Goal: Use online tool/utility: Utilize a website feature to perform a specific function

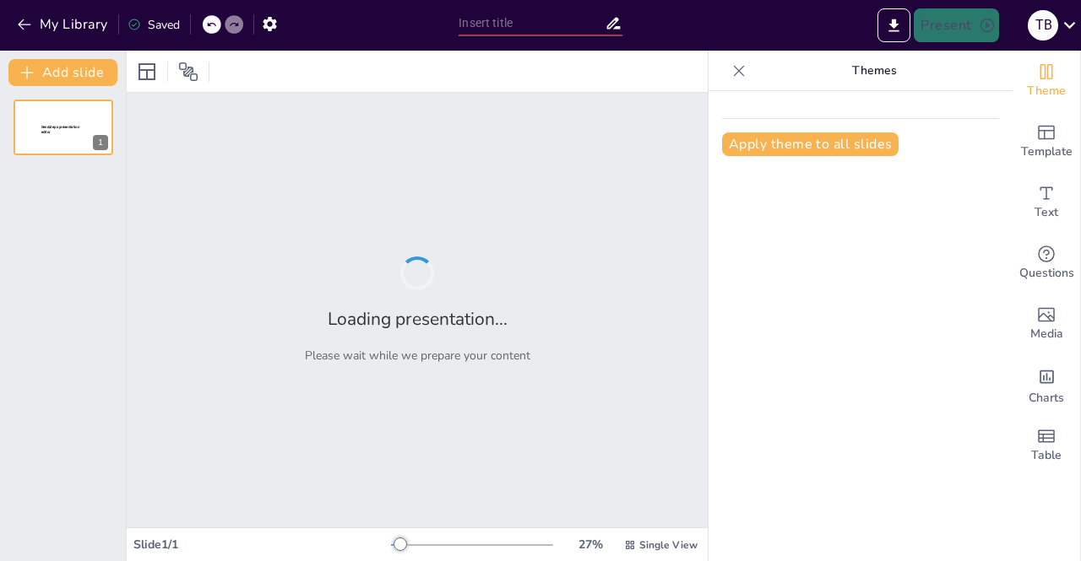
type input "Європейський вибір України: майбутнє у наших руках"
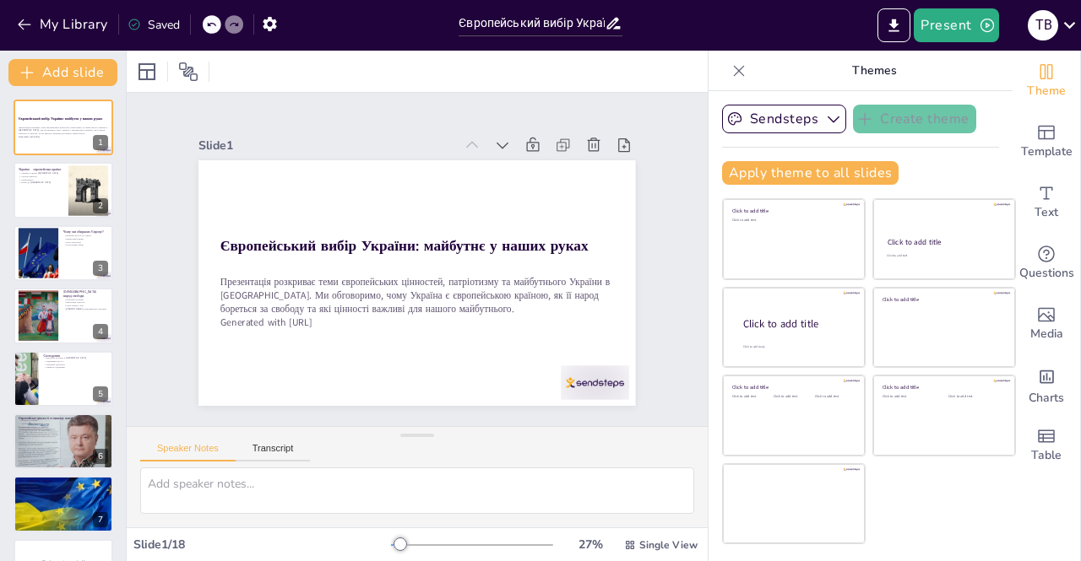
checkbox input "true"
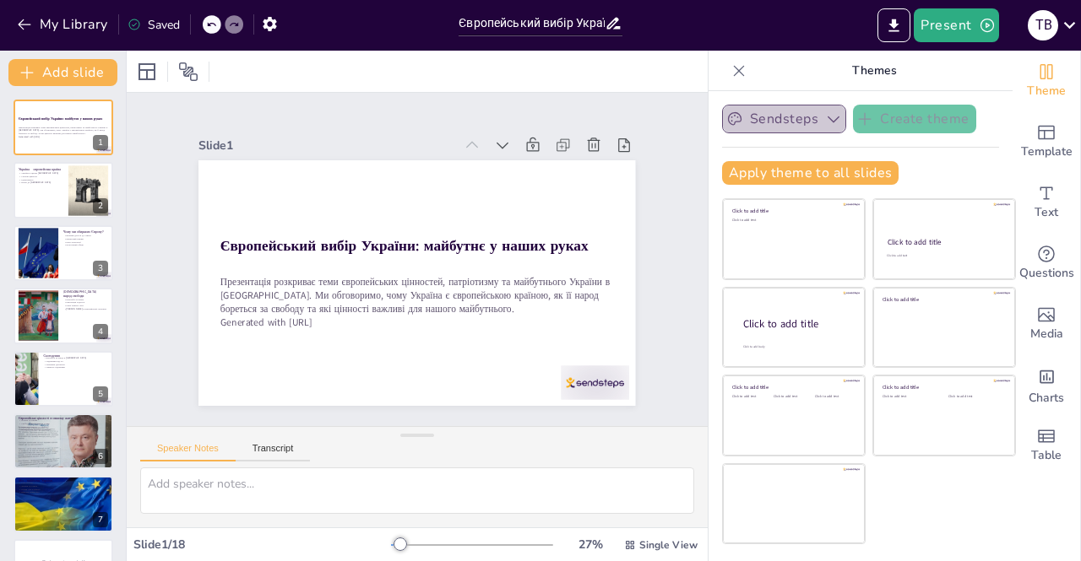
click at [809, 118] on button "Sendsteps" at bounding box center [784, 119] width 124 height 29
checkbox input "true"
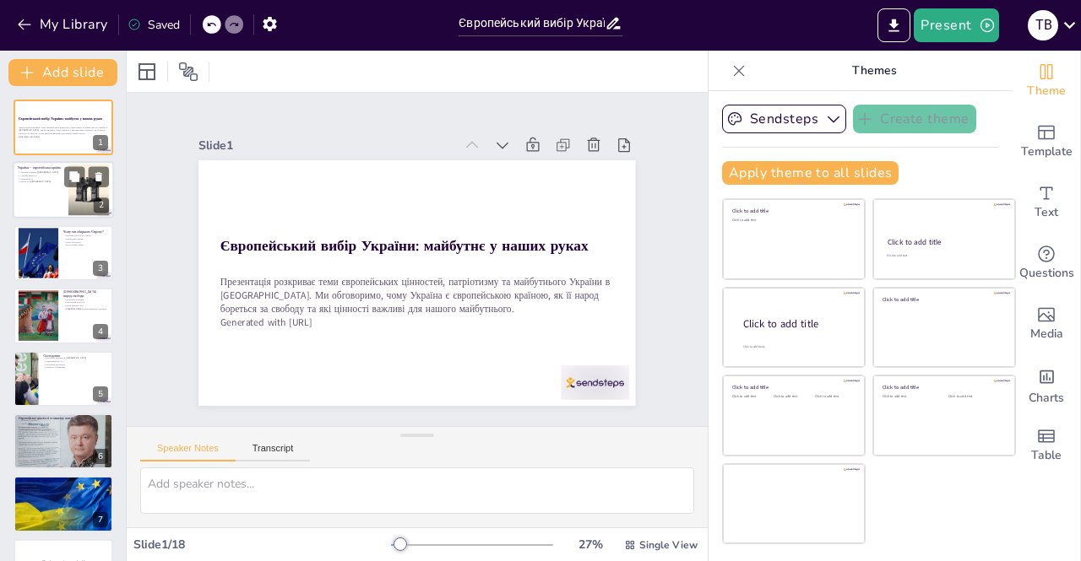
checkbox input "true"
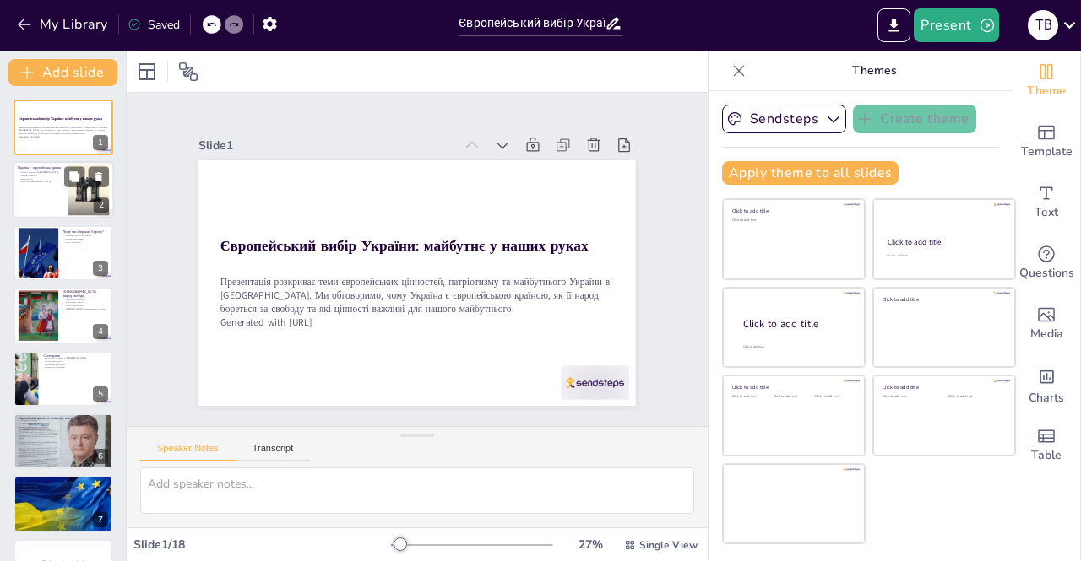
checkbox input "true"
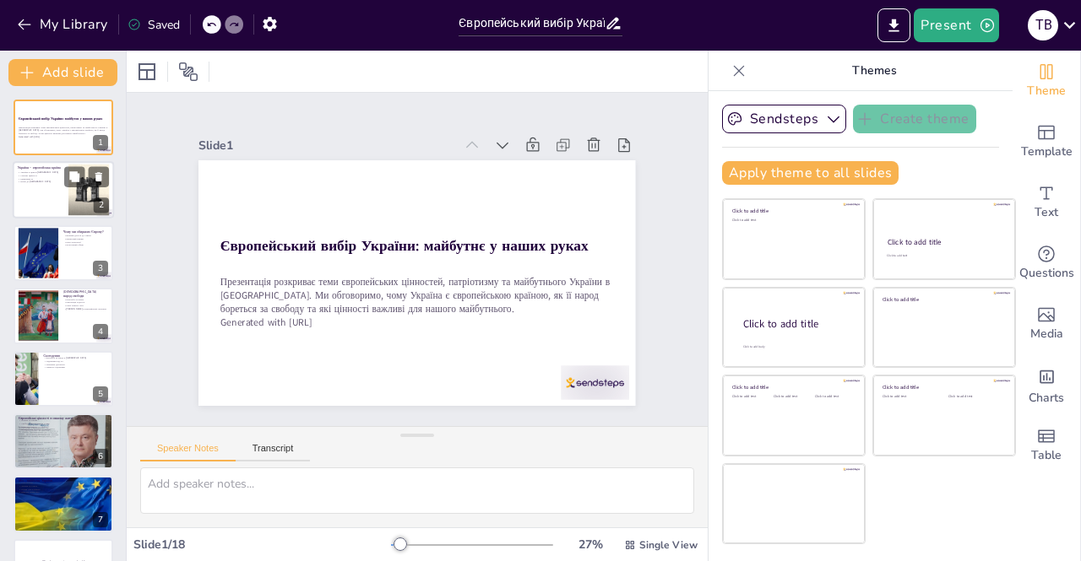
checkbox input "true"
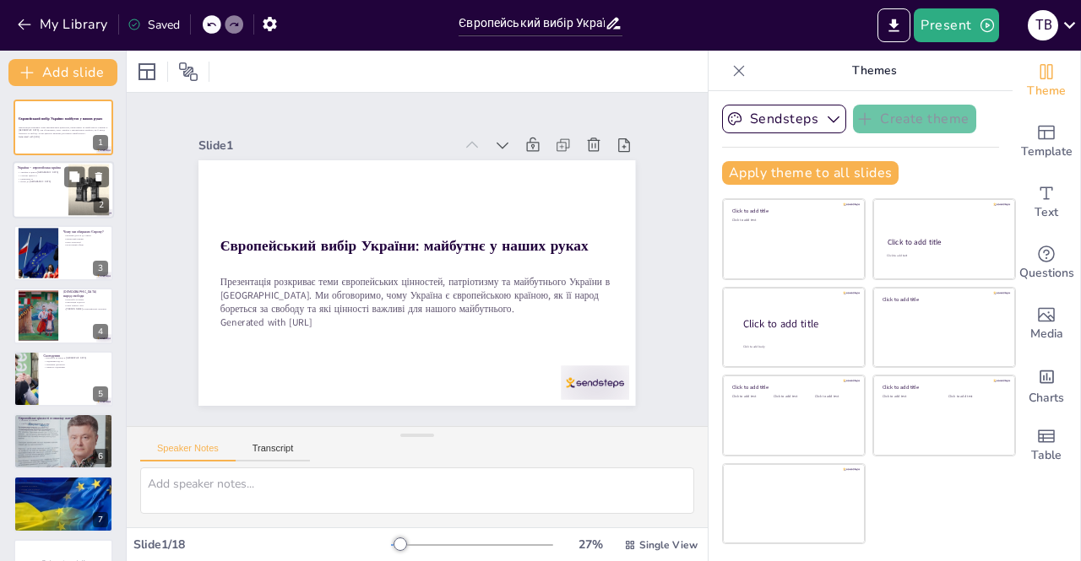
checkbox input "true"
click at [54, 218] on div "Україна – європейська країна Україна в центрі [GEOGRAPHIC_DATA] Спільні цінност…" at bounding box center [63, 190] width 101 height 57
type textarea "Loremipsumd sitametconse Adipisc e seddoe Tempor incididunt utla etdolorema al …"
checkbox input "true"
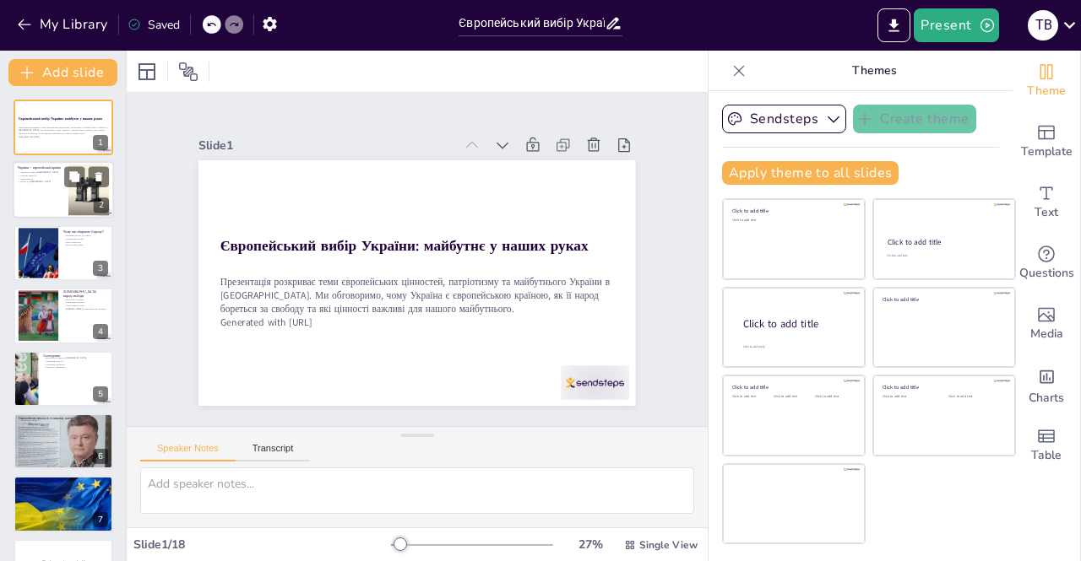
checkbox input "true"
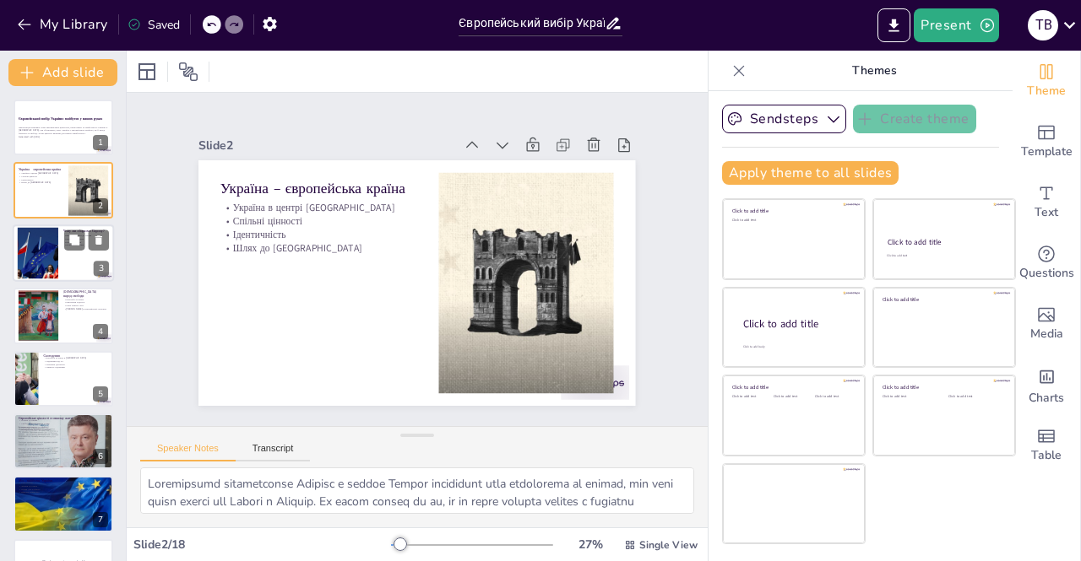
checkbox input "true"
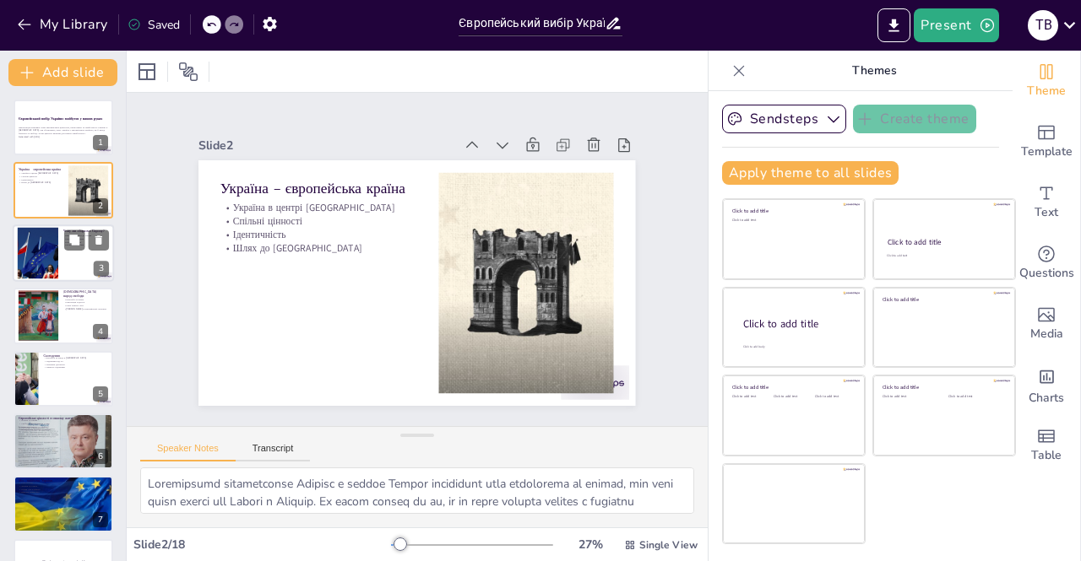
click at [52, 263] on div at bounding box center [37, 253] width 91 height 52
type textarea "Loremip dolors am consec a Elitse doeiusmod temp incididunt utl etdolo. Ma aliq…"
checkbox input "true"
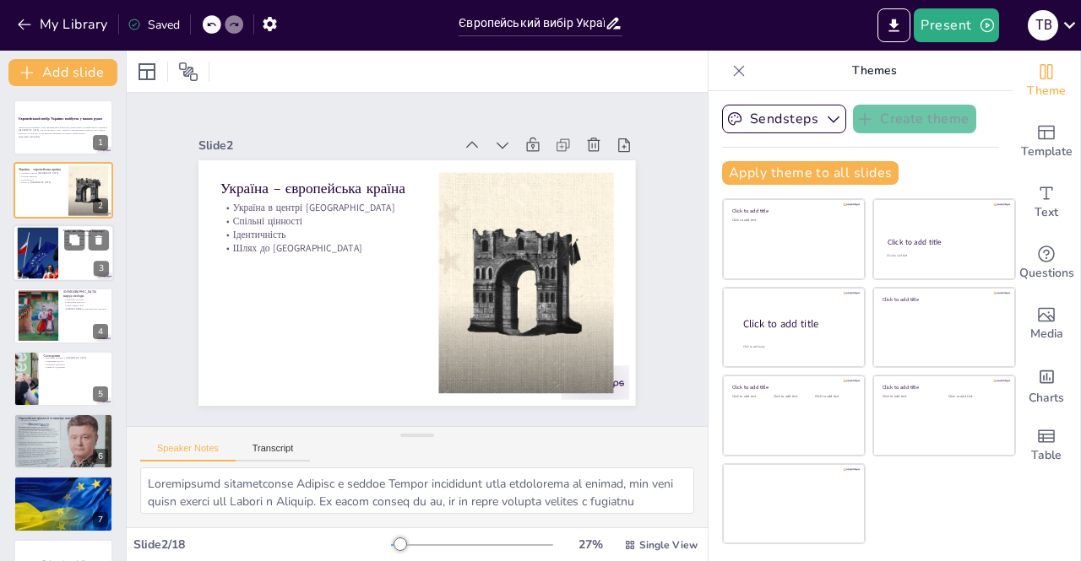
checkbox input "true"
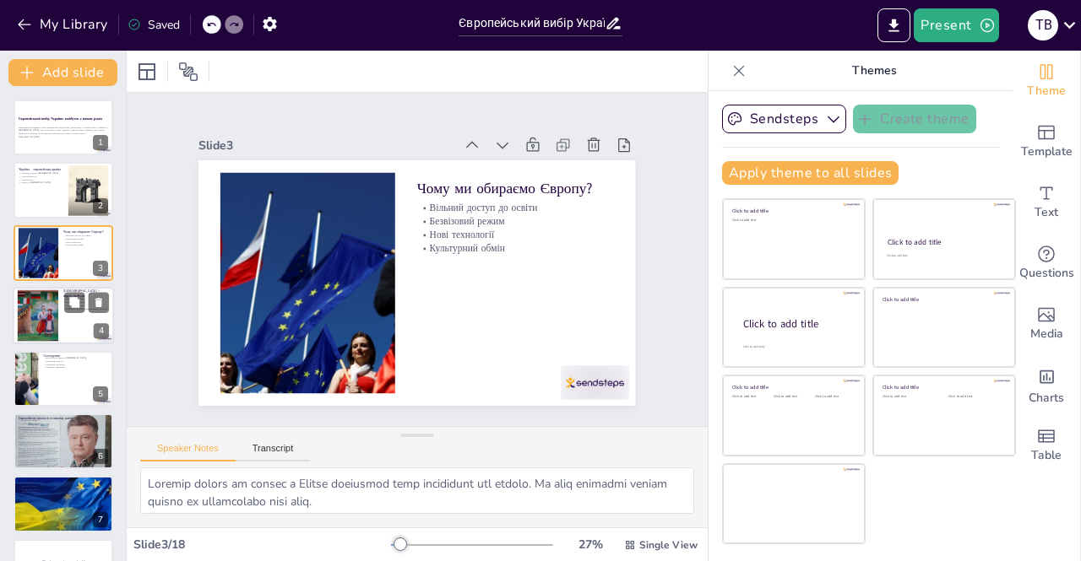
checkbox input "true"
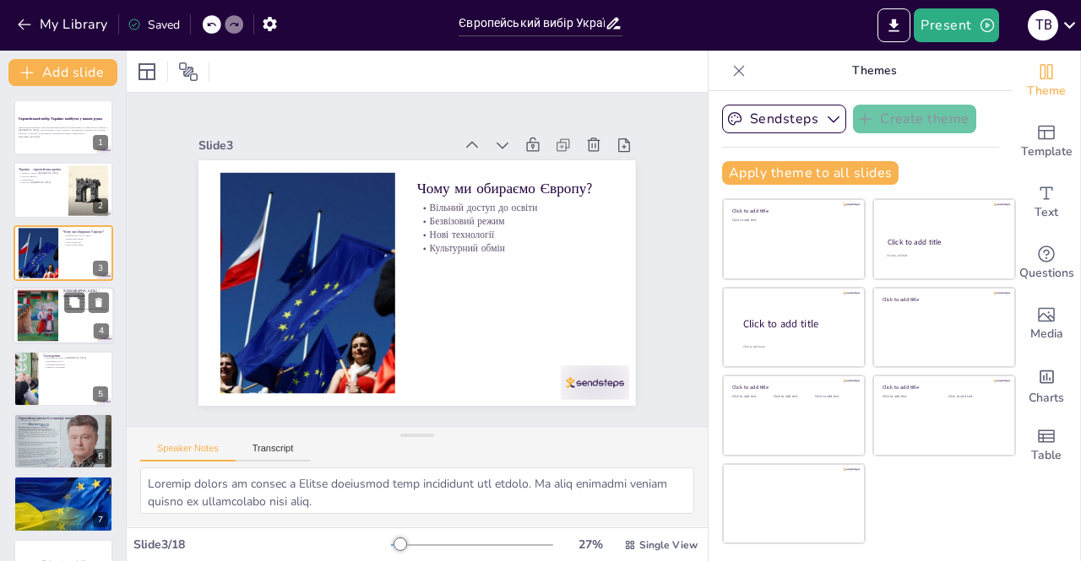
click at [66, 326] on div at bounding box center [63, 315] width 101 height 57
type textarea "Боротьба за права – це невід'ємна частина нашої історії. Це показує нашу силу д…"
checkbox input "true"
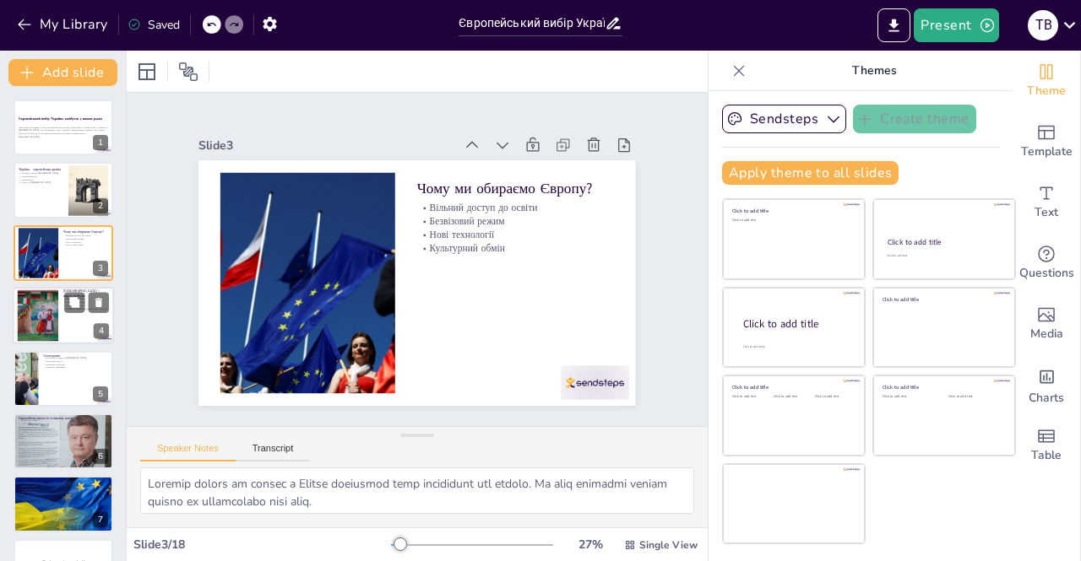
checkbox input "true"
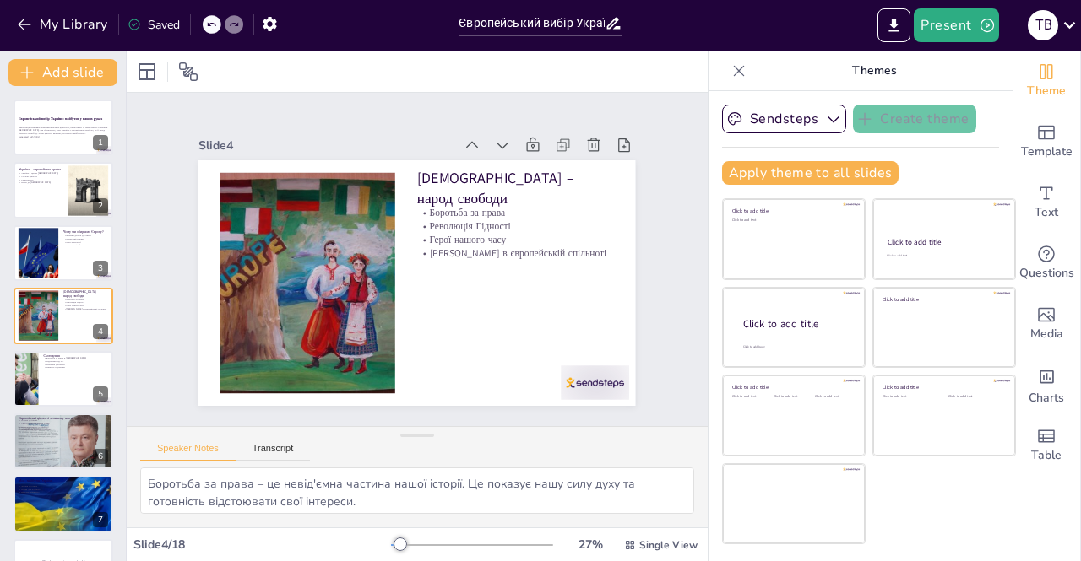
checkbox input "true"
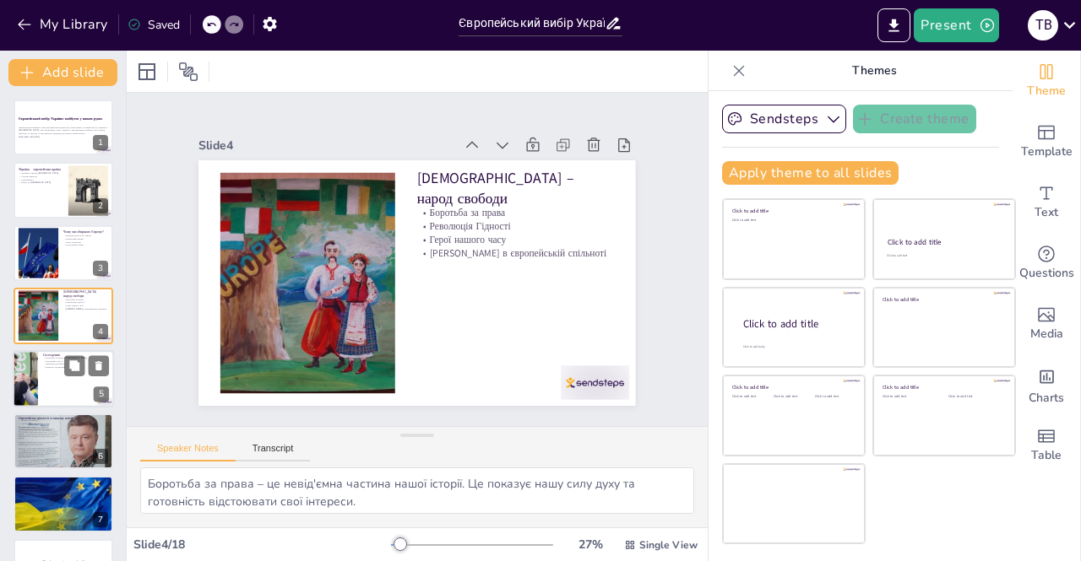
checkbox input "true"
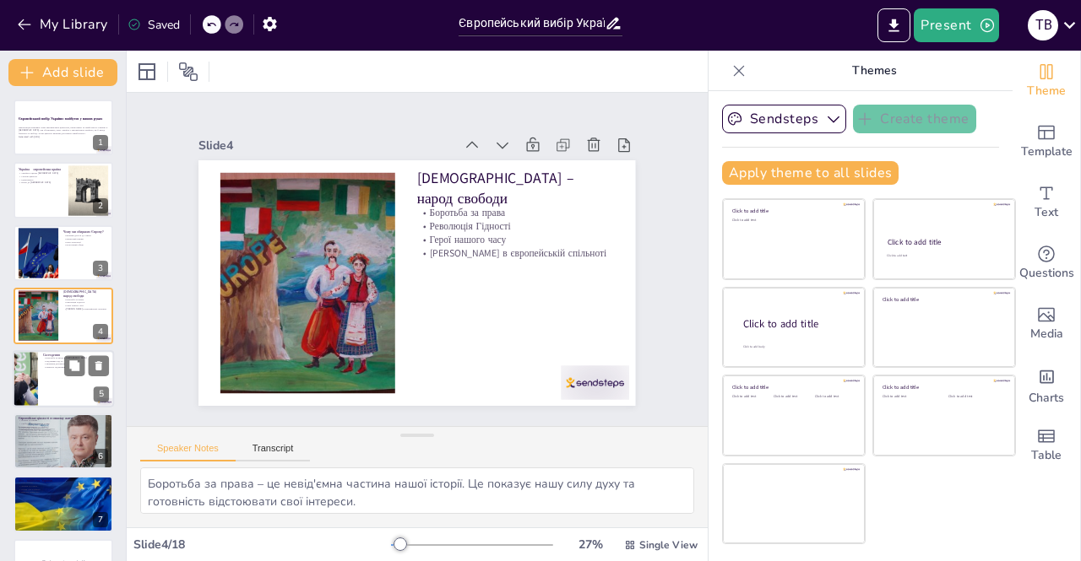
checkbox input "true"
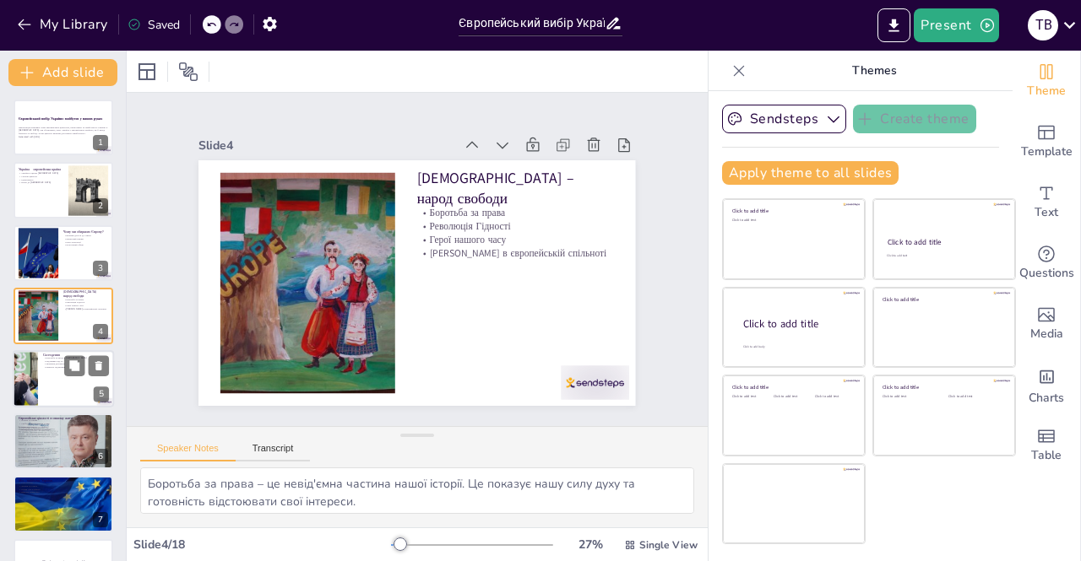
checkbox input "true"
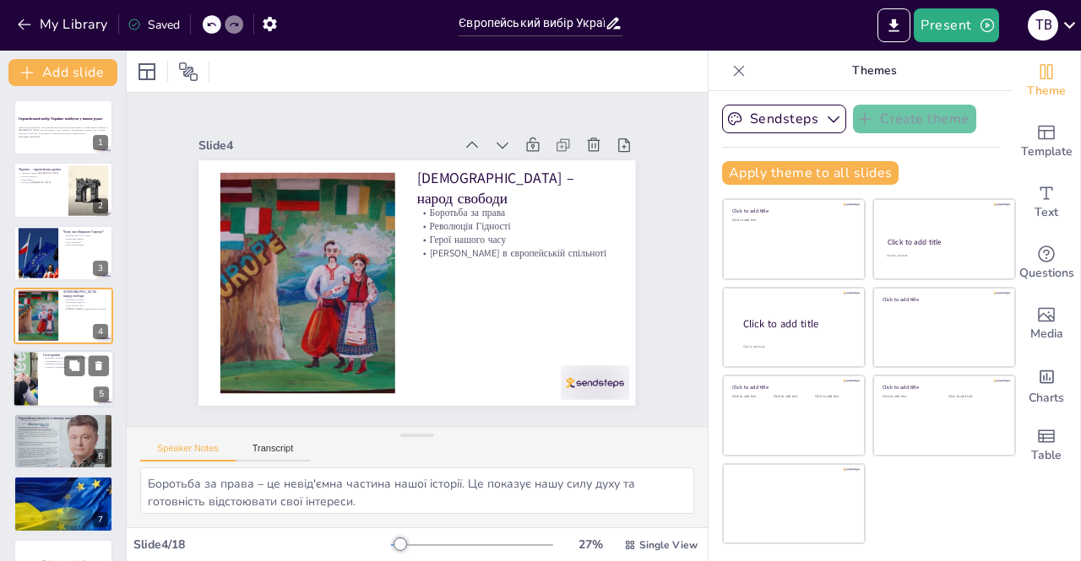
checkbox input "true"
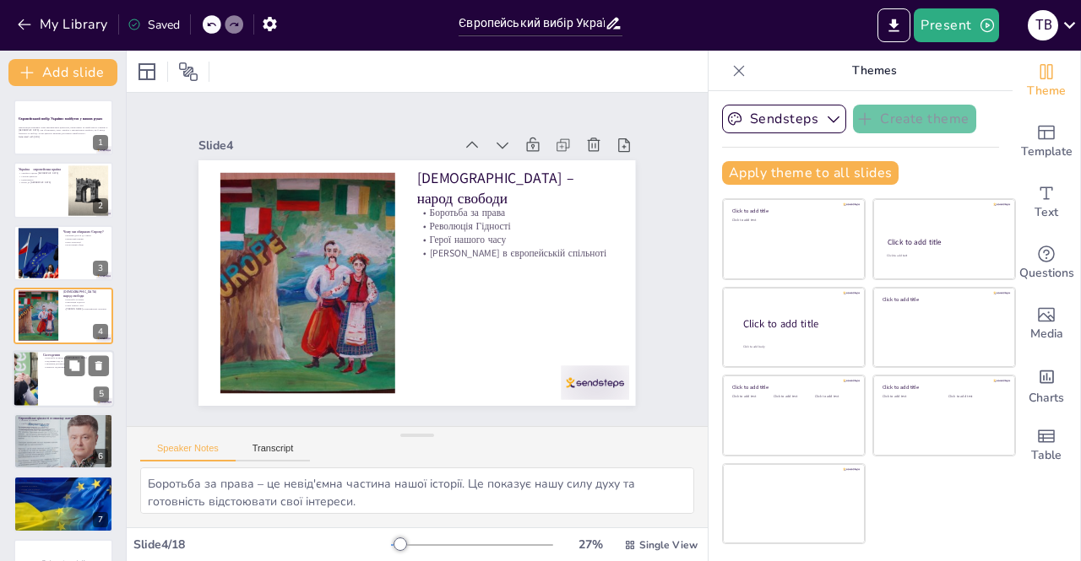
click at [61, 367] on p "Цінність підтримки" at bounding box center [76, 367] width 66 height 3
type textarea "Сьогоднішня боротьба за місце в Європі є важливою для нашої ідентичності. Це по…"
checkbox input "true"
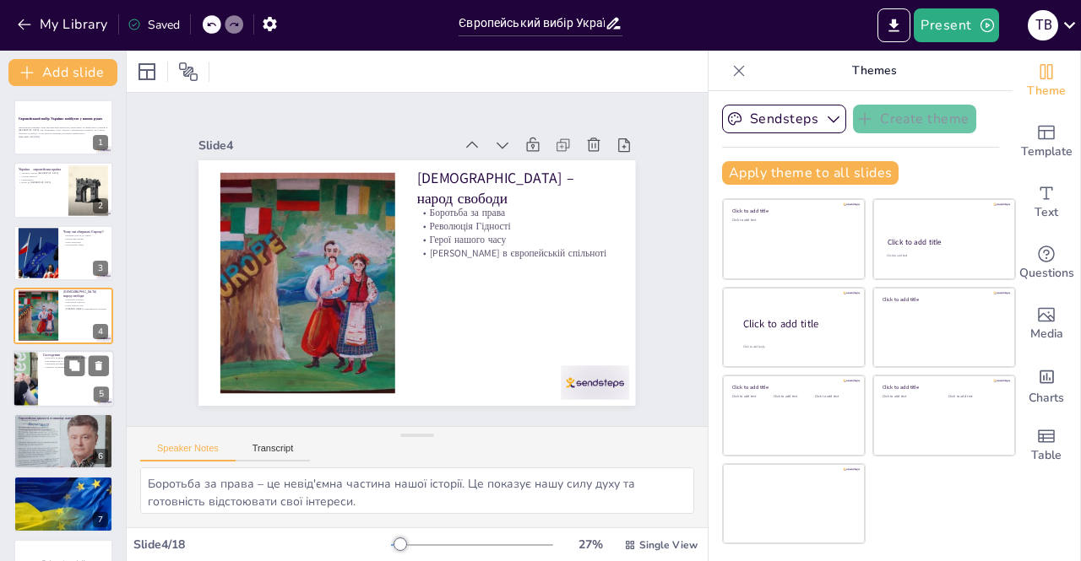
checkbox input "true"
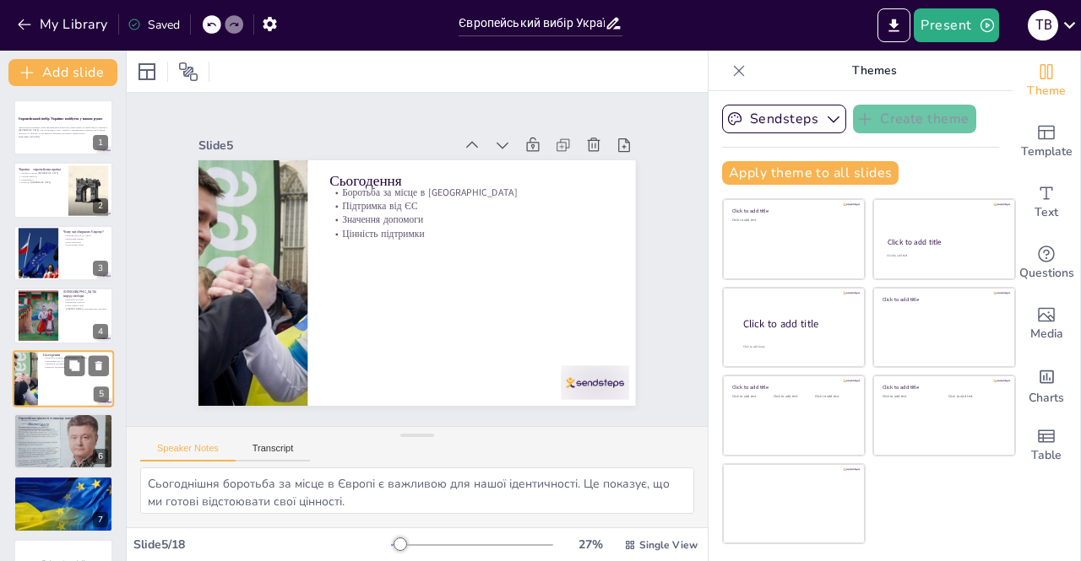
scroll to position [55, 0]
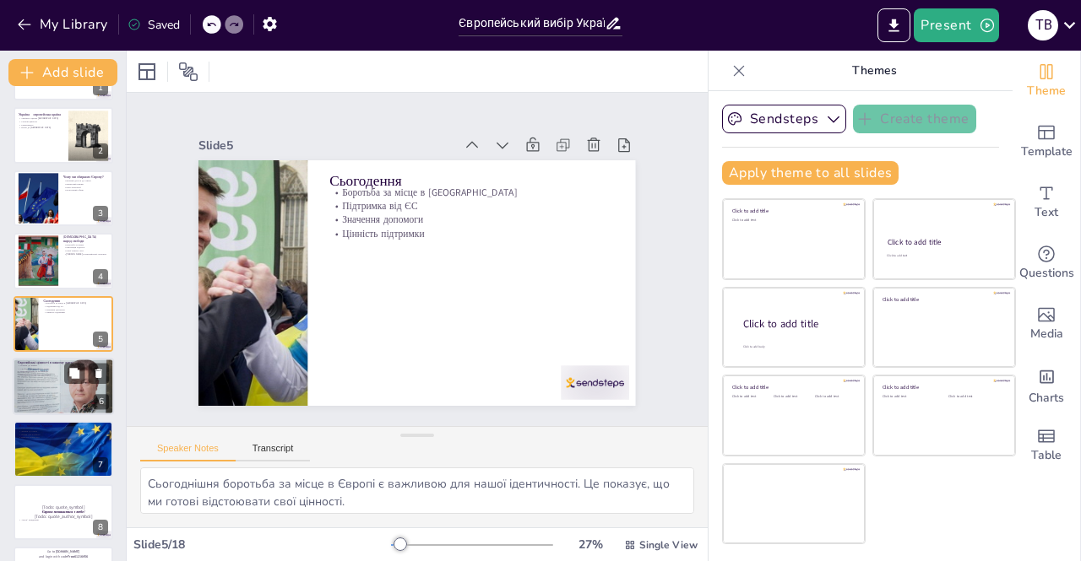
checkbox input "true"
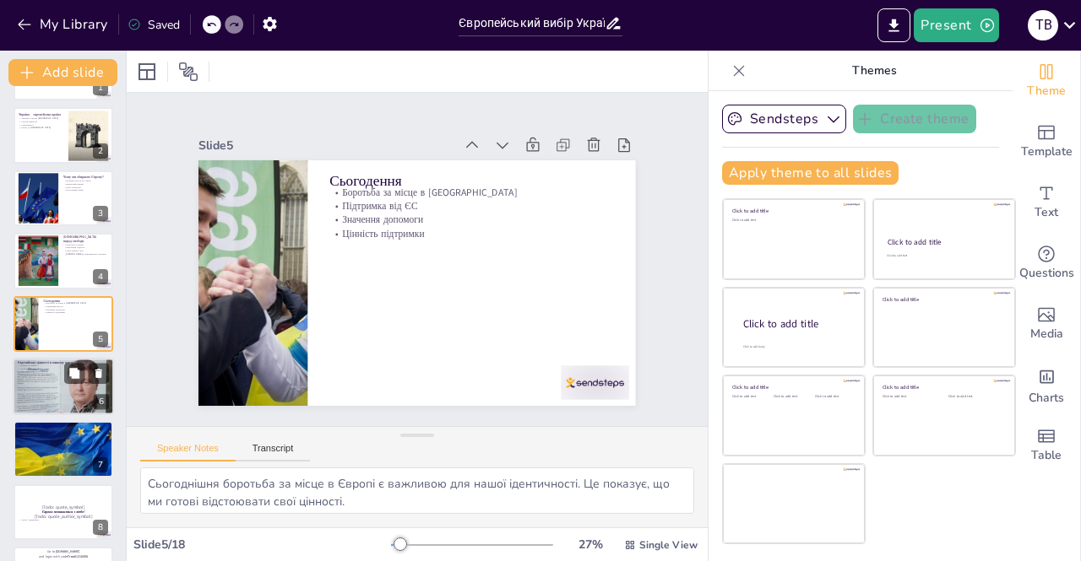
checkbox input "true"
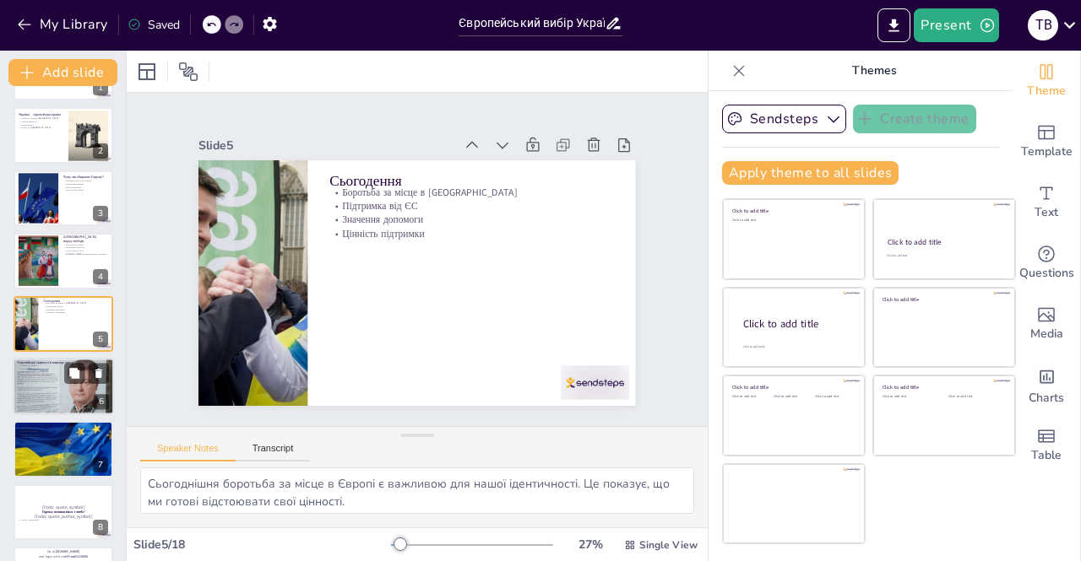
click at [42, 408] on div at bounding box center [63, 386] width 101 height 135
type textarea "Повага до інших – це основа будь-якого суспільства. Вона допомагає зберігати га…"
checkbox input "true"
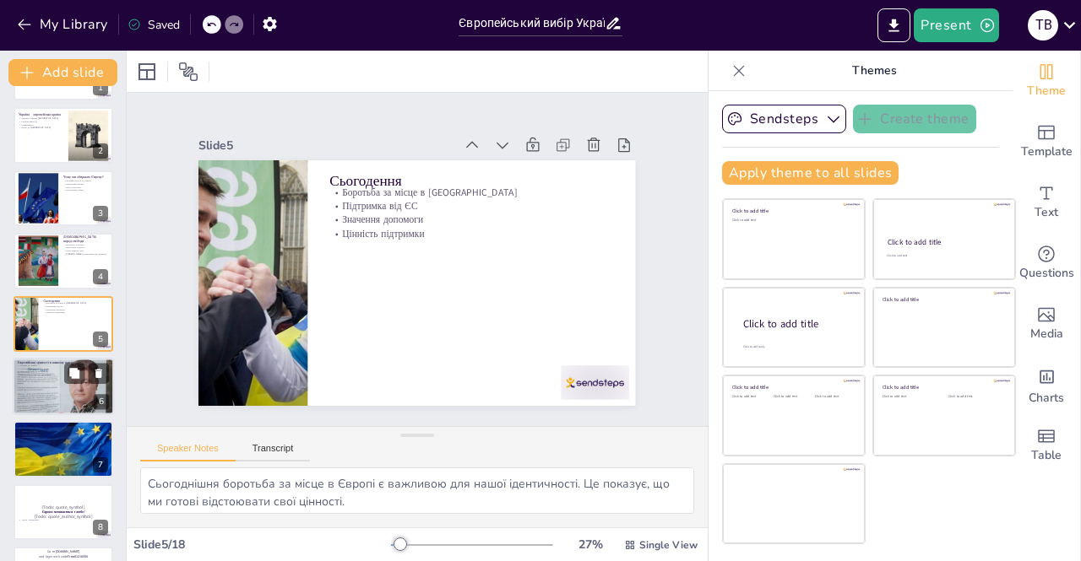
checkbox input "true"
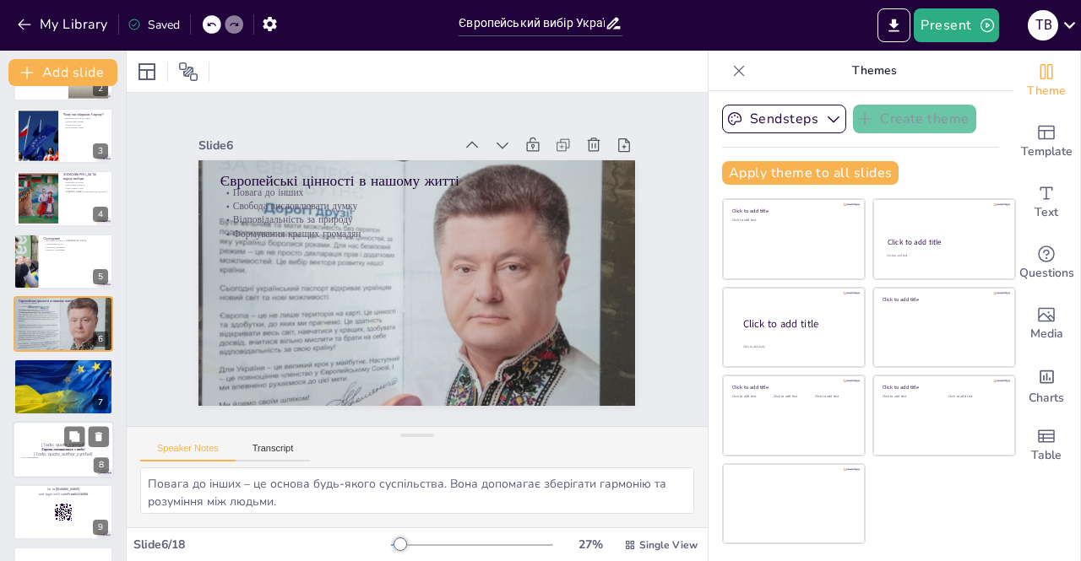
checkbox input "true"
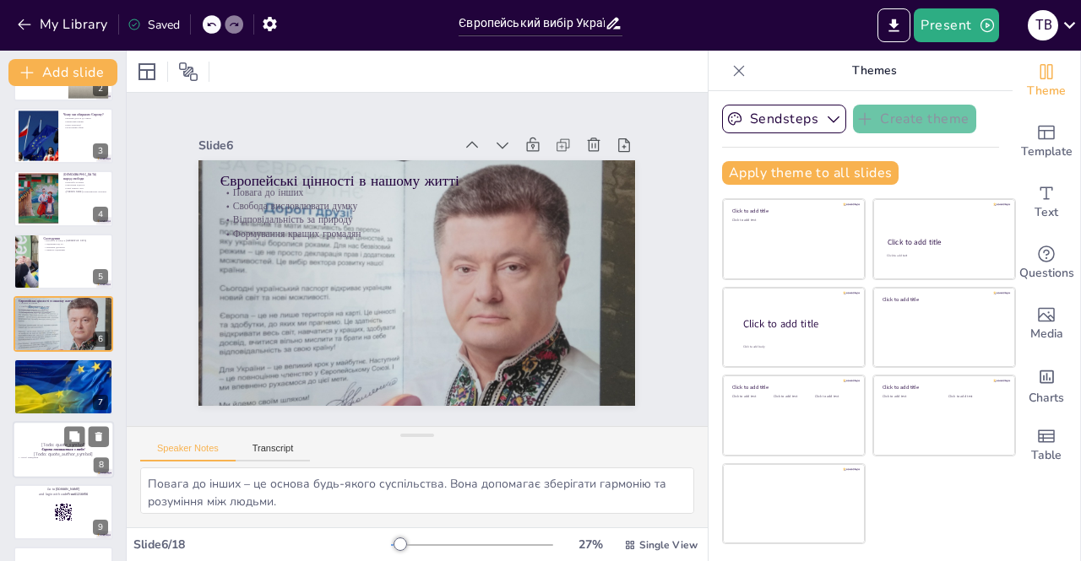
checkbox input "true"
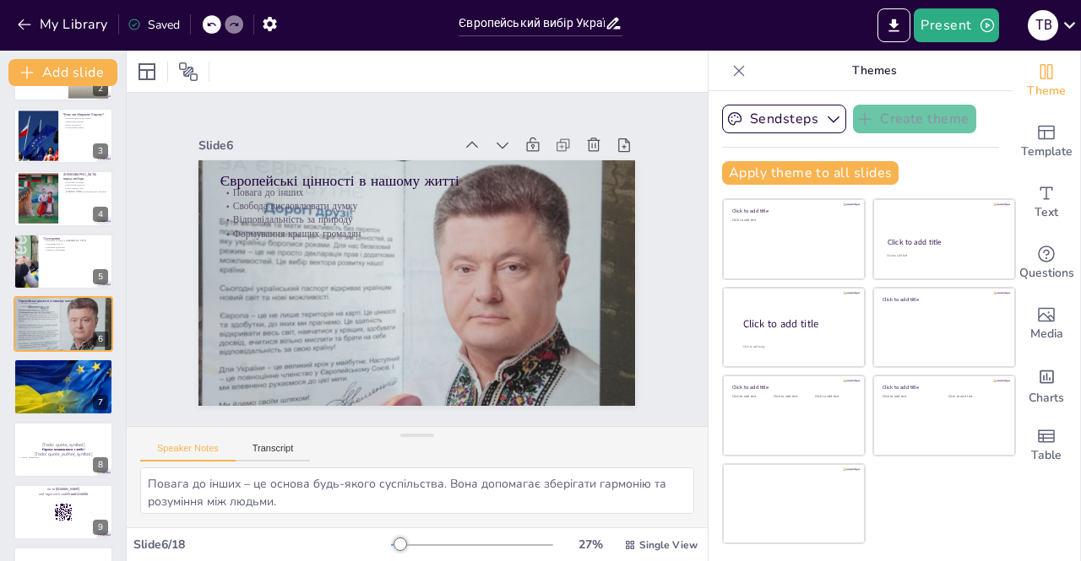
checkbox input "true"
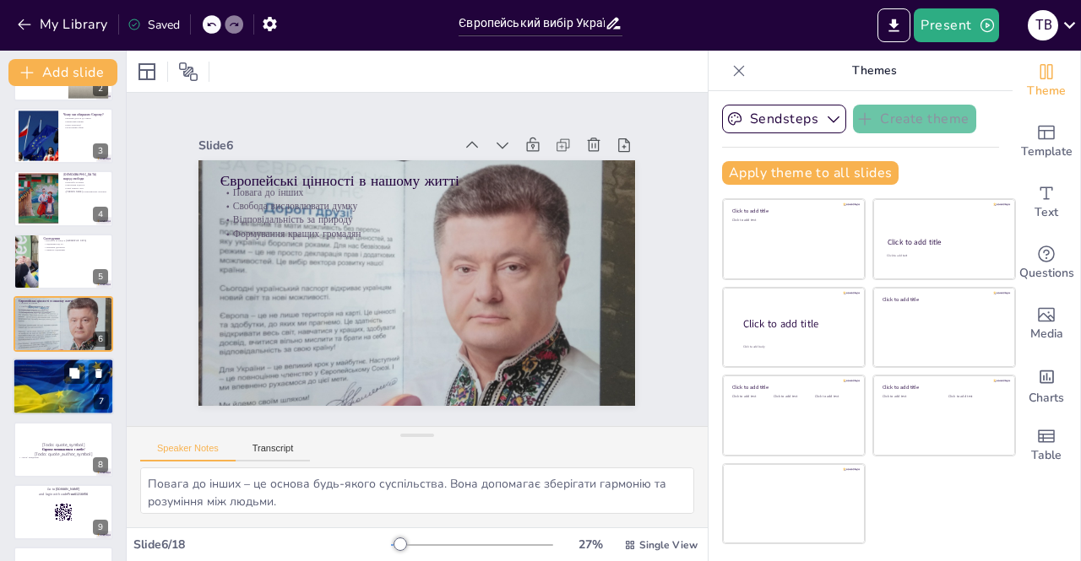
checkbox input "true"
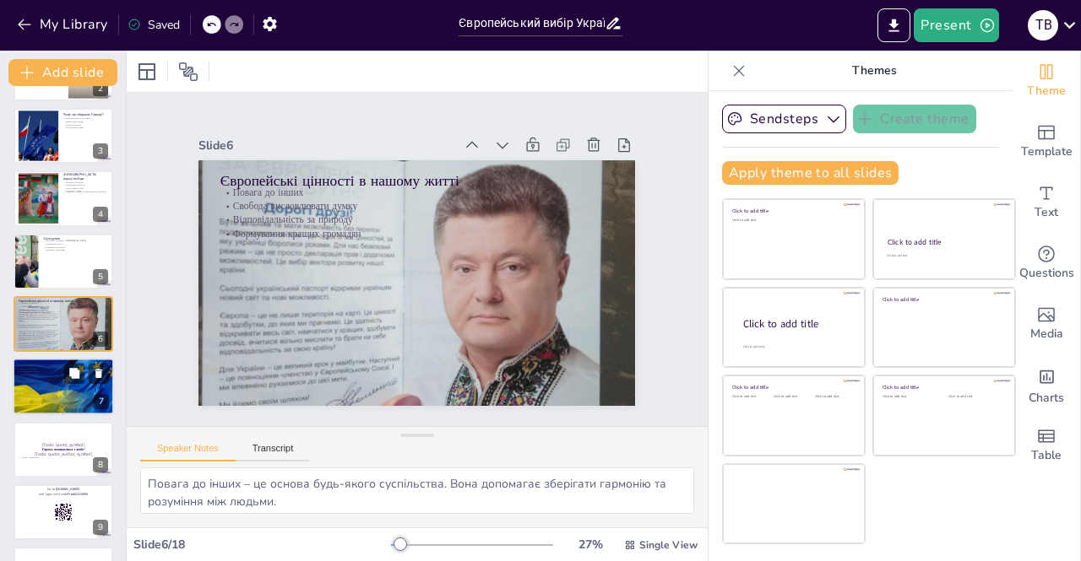
click at [41, 399] on div at bounding box center [63, 387] width 101 height 68
type textarea "Роль молоді в розвитку країни є надзвичайно важливою. Саме ми можемо змінити су…"
checkbox input "true"
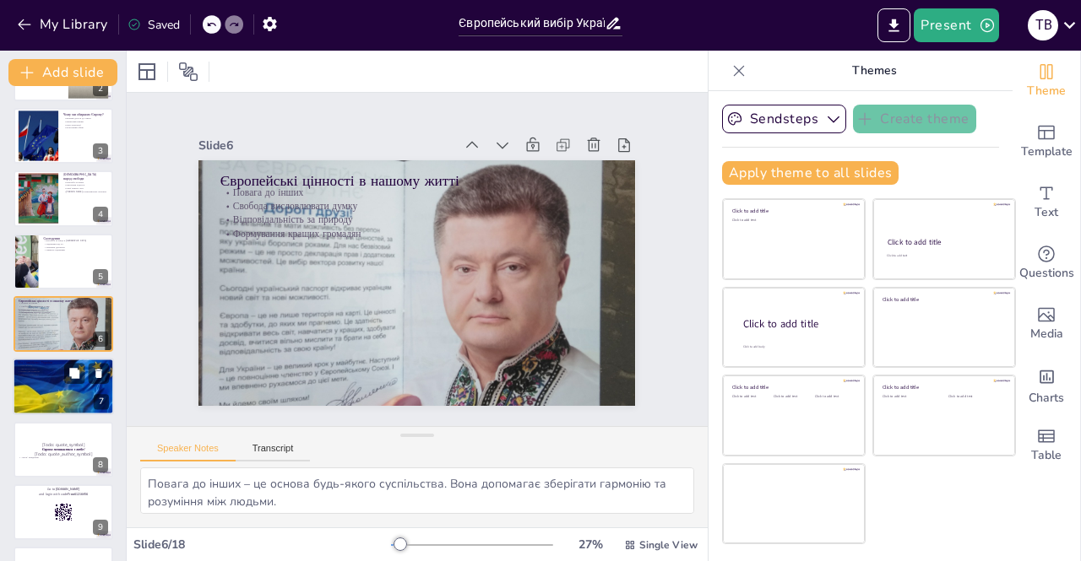
checkbox input "true"
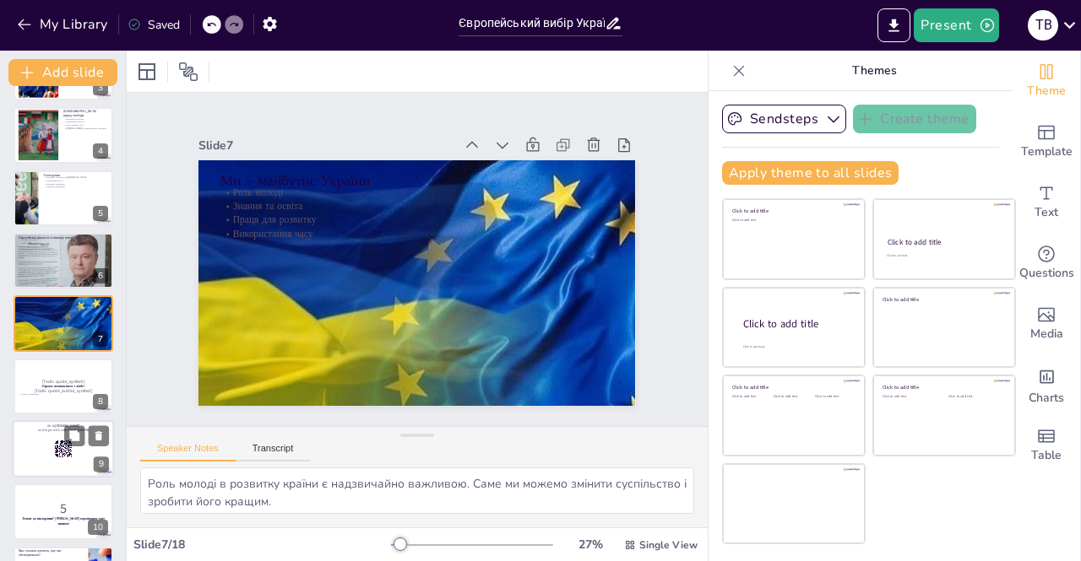
checkbox input "true"
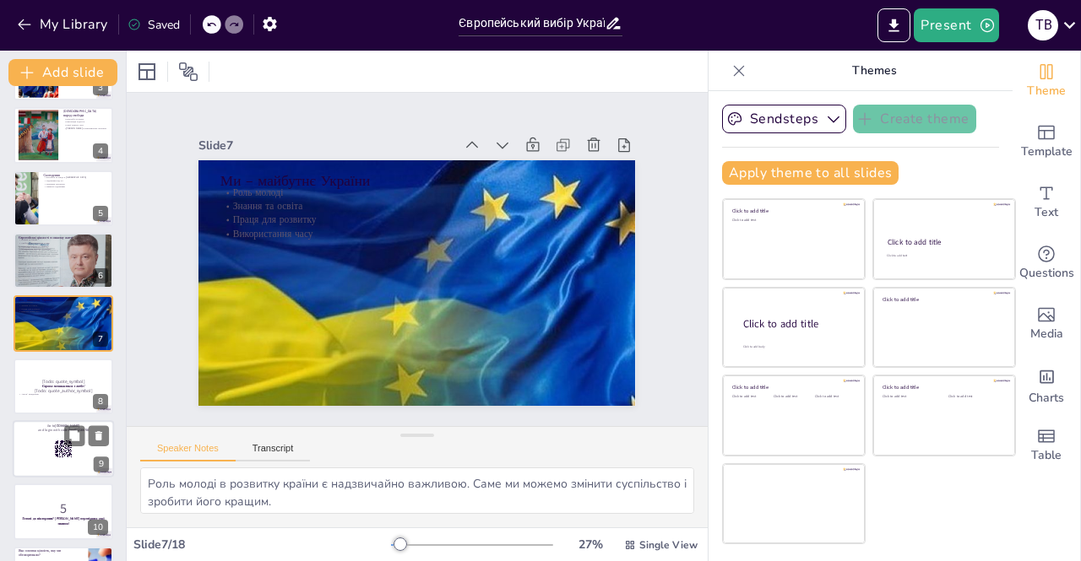
checkbox input "true"
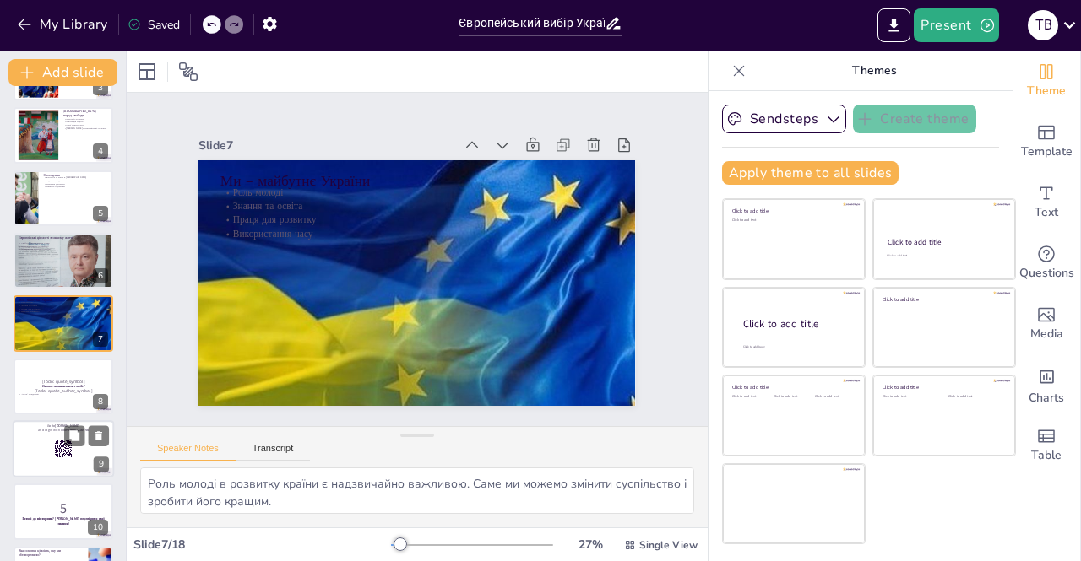
checkbox input "true"
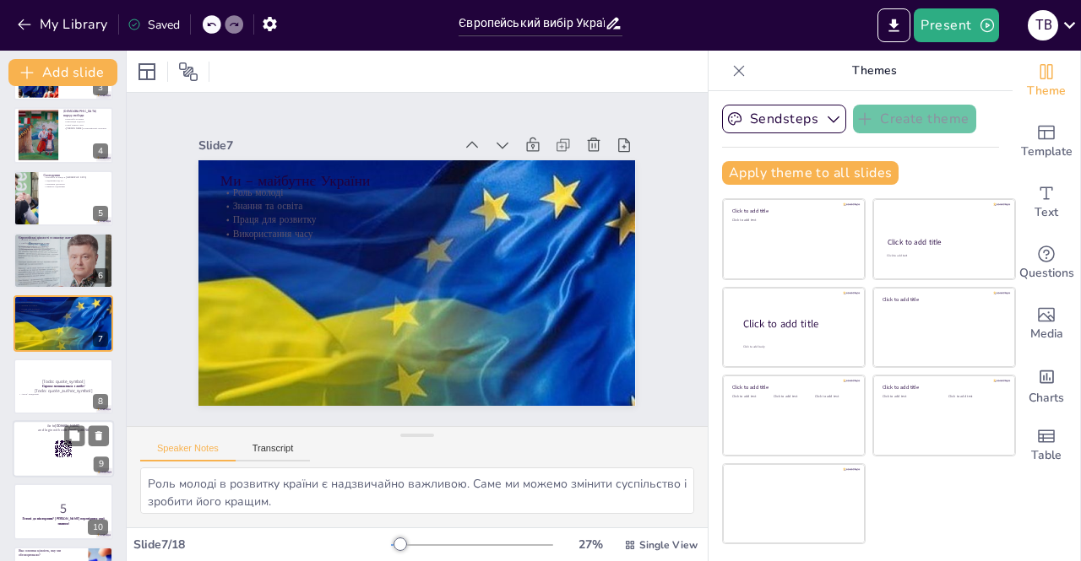
checkbox input "true"
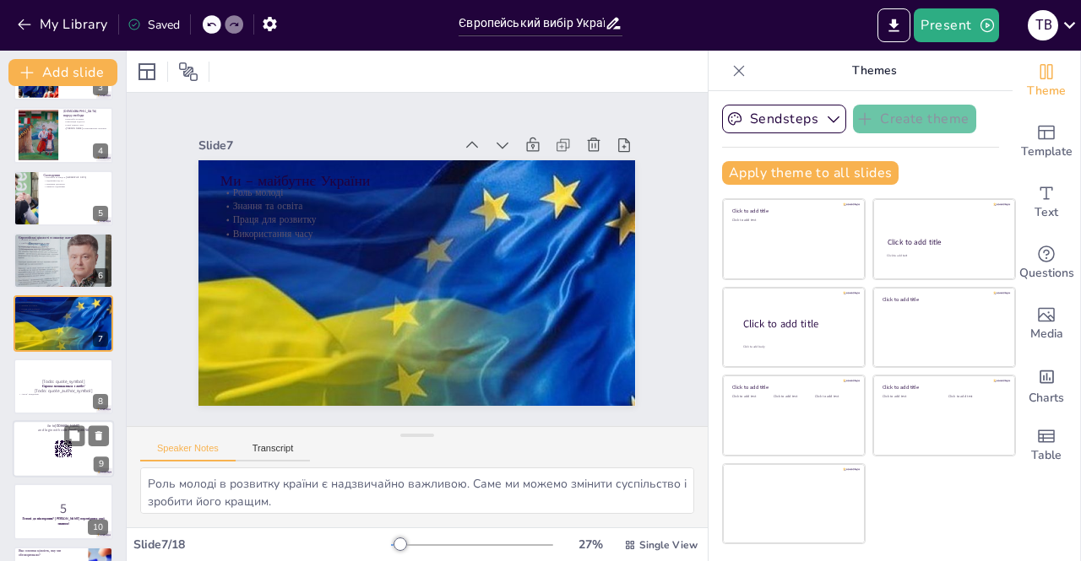
click at [43, 437] on div at bounding box center [63, 448] width 101 height 57
checkbox input "true"
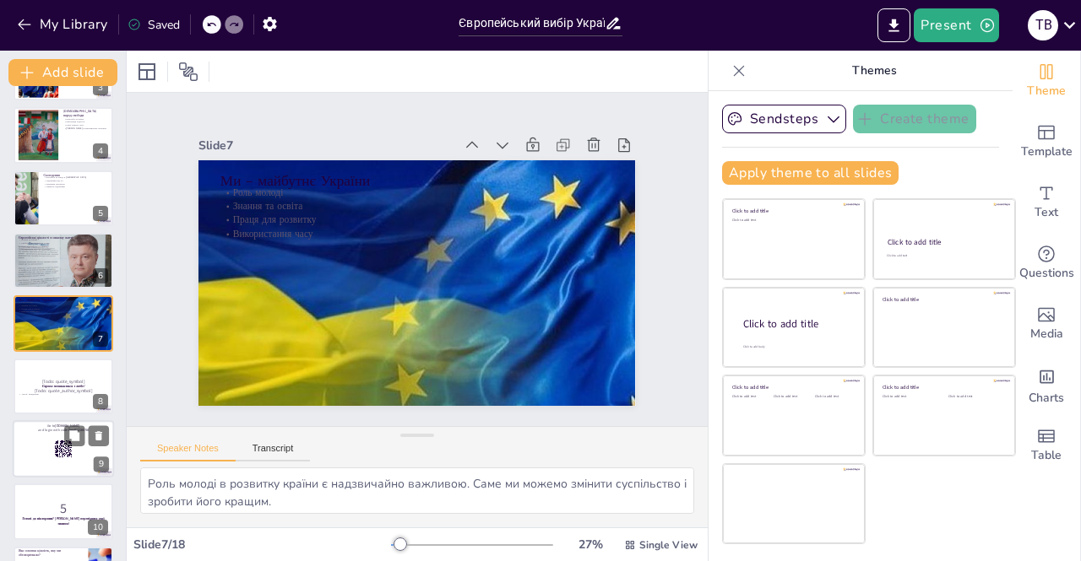
checkbox input "true"
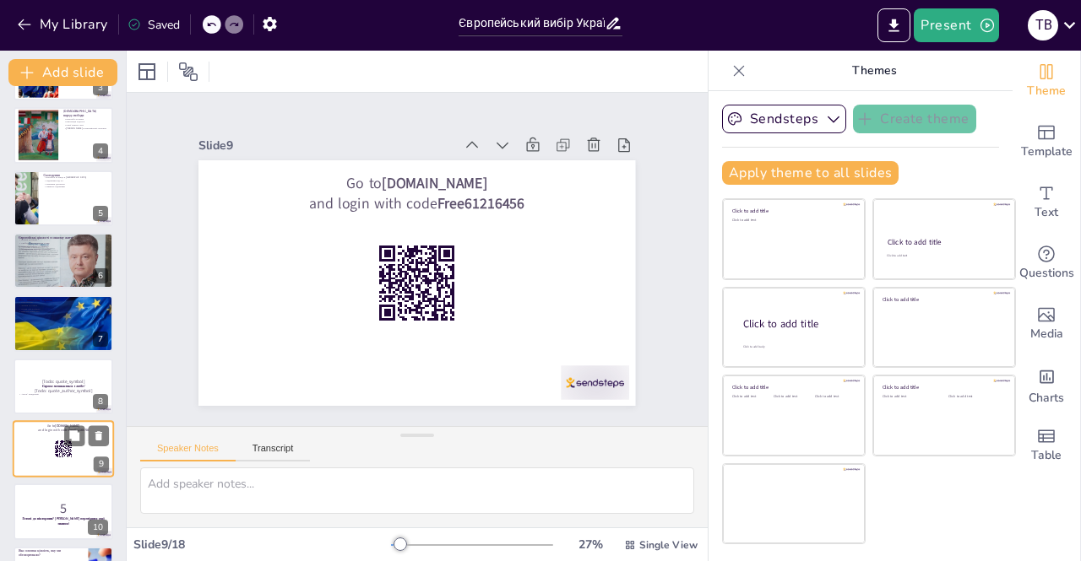
scroll to position [306, 0]
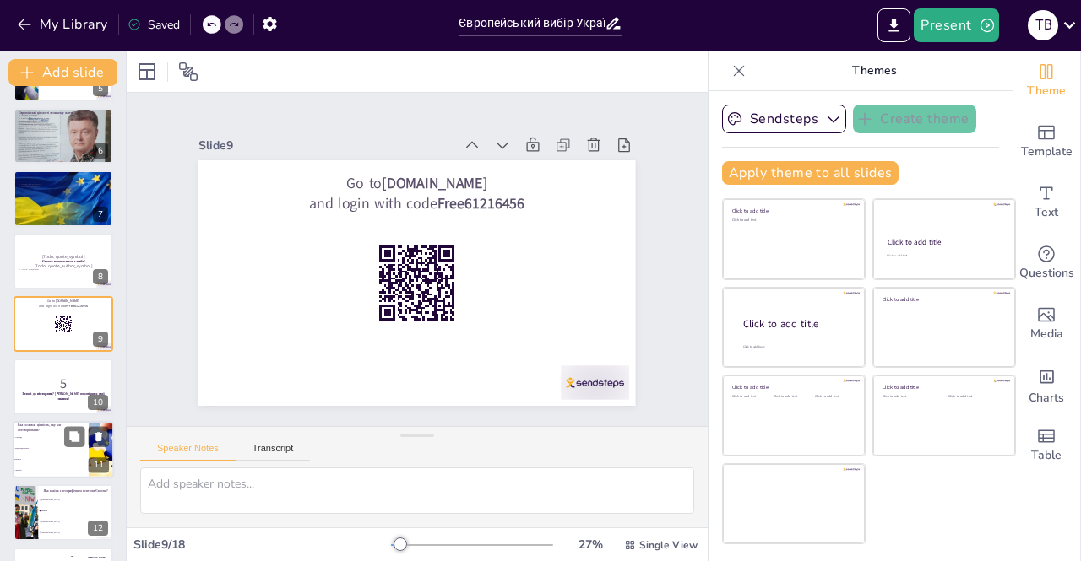
checkbox input "true"
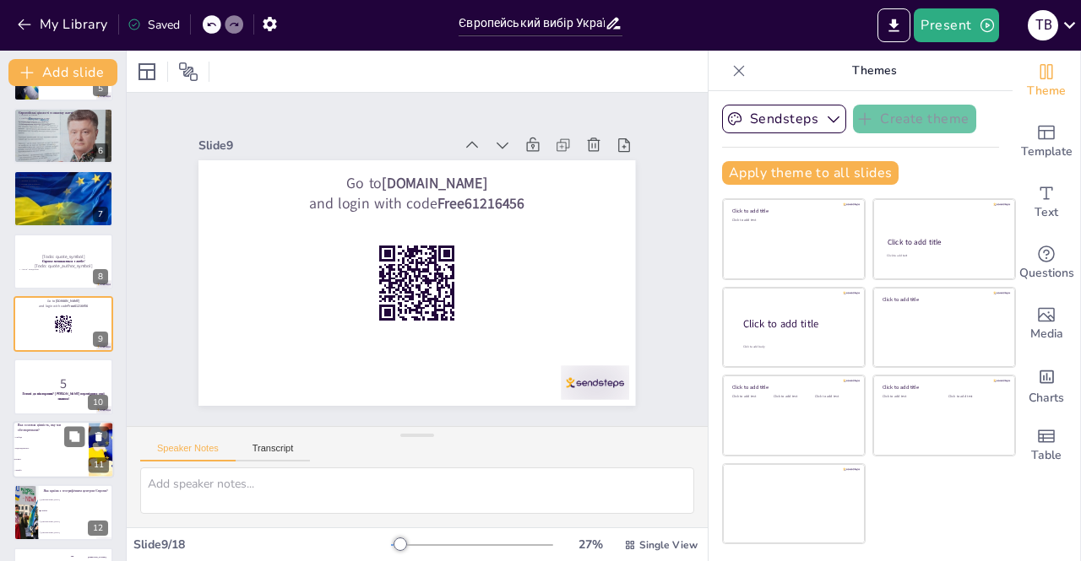
checkbox input "true"
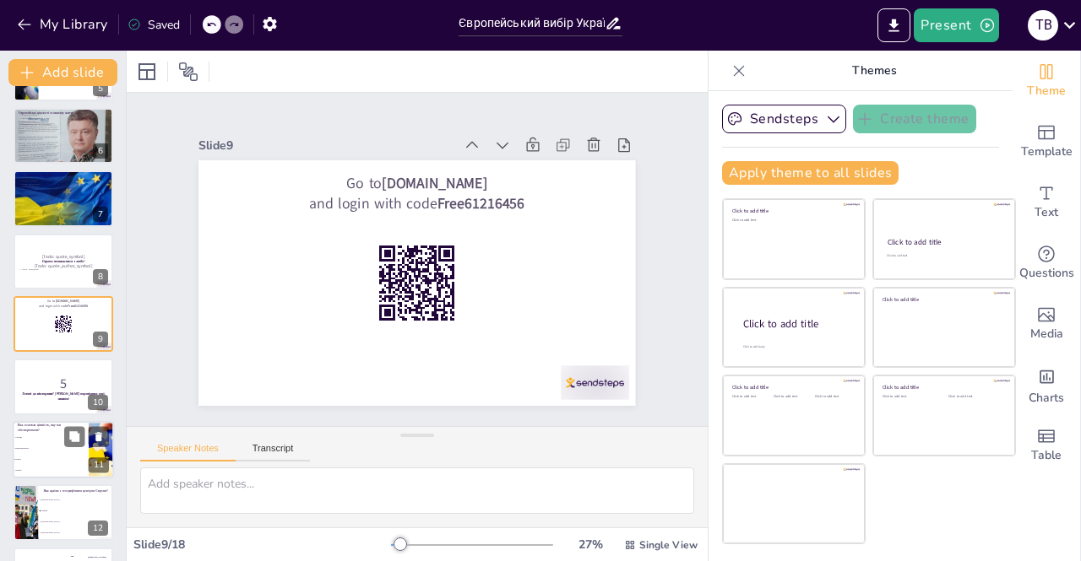
checkbox input "true"
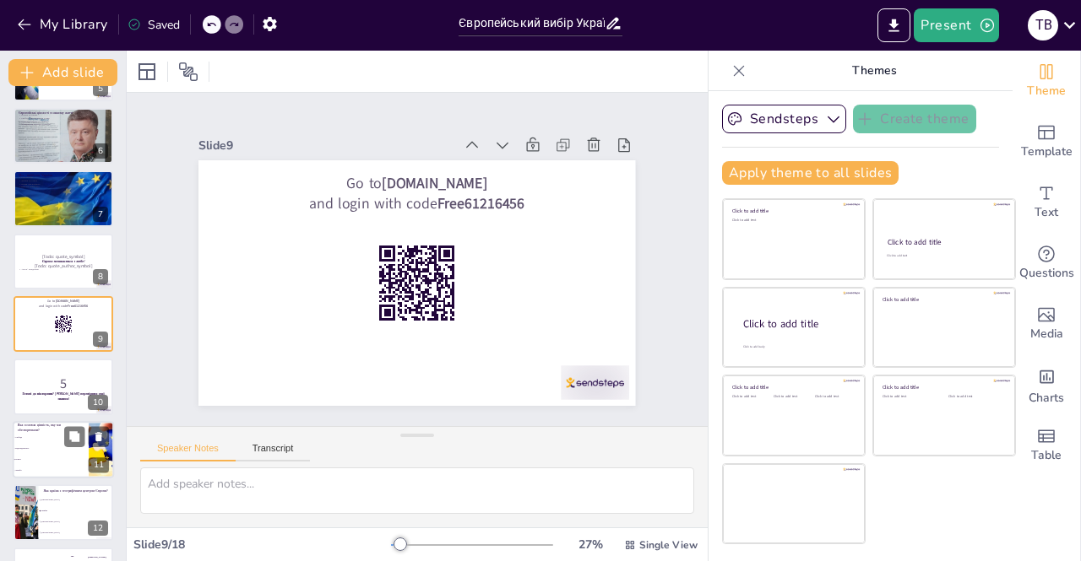
checkbox input "true"
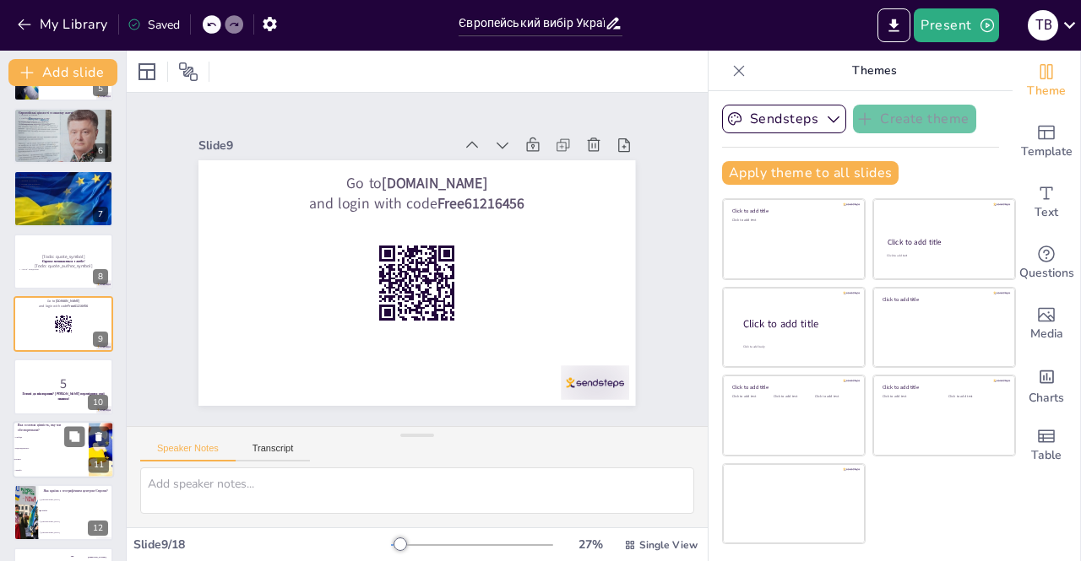
checkbox input "true"
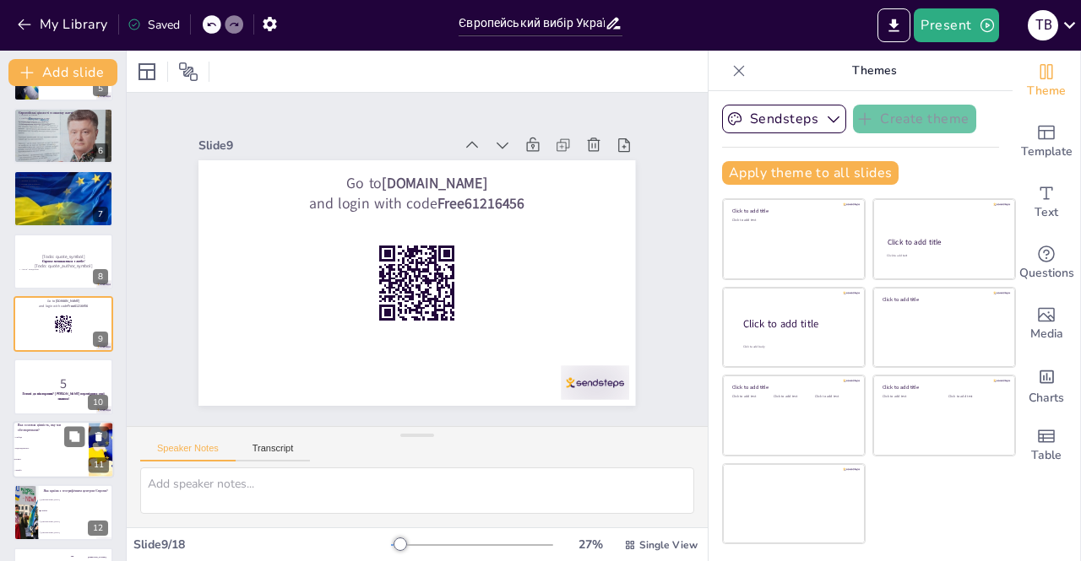
checkbox input "true"
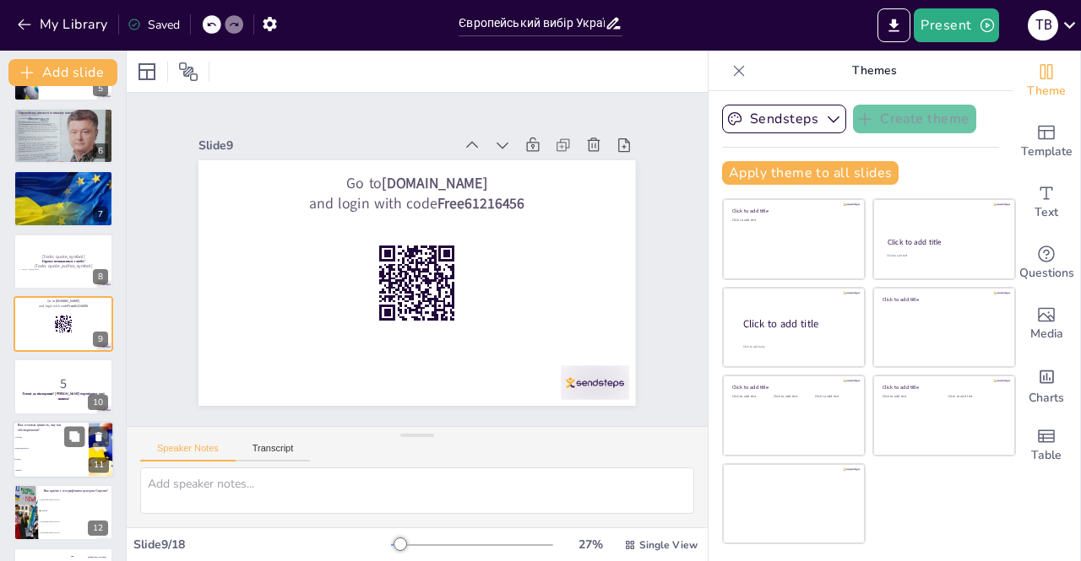
checkbox input "true"
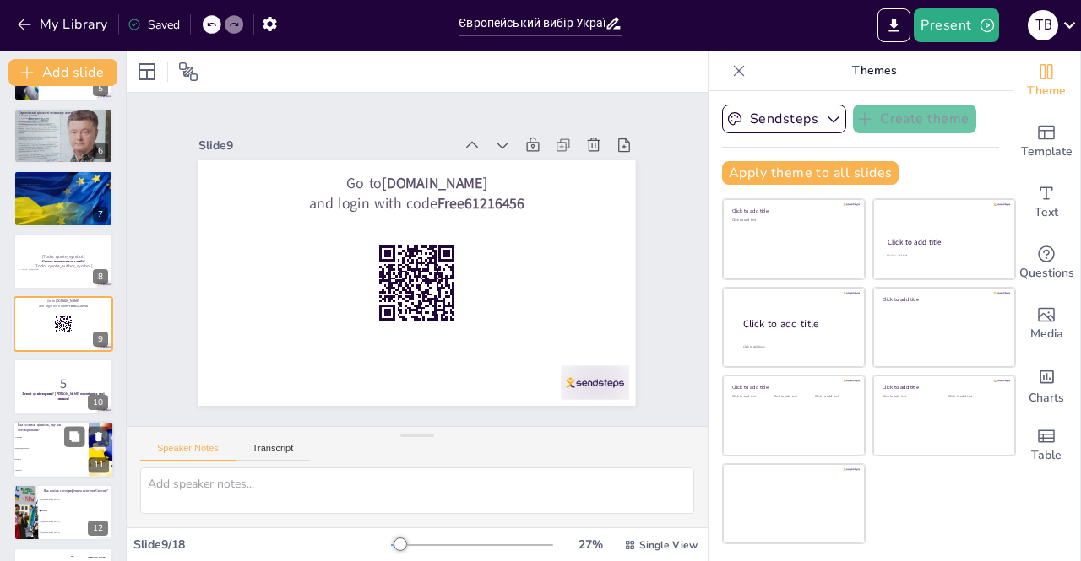
checkbox input "true"
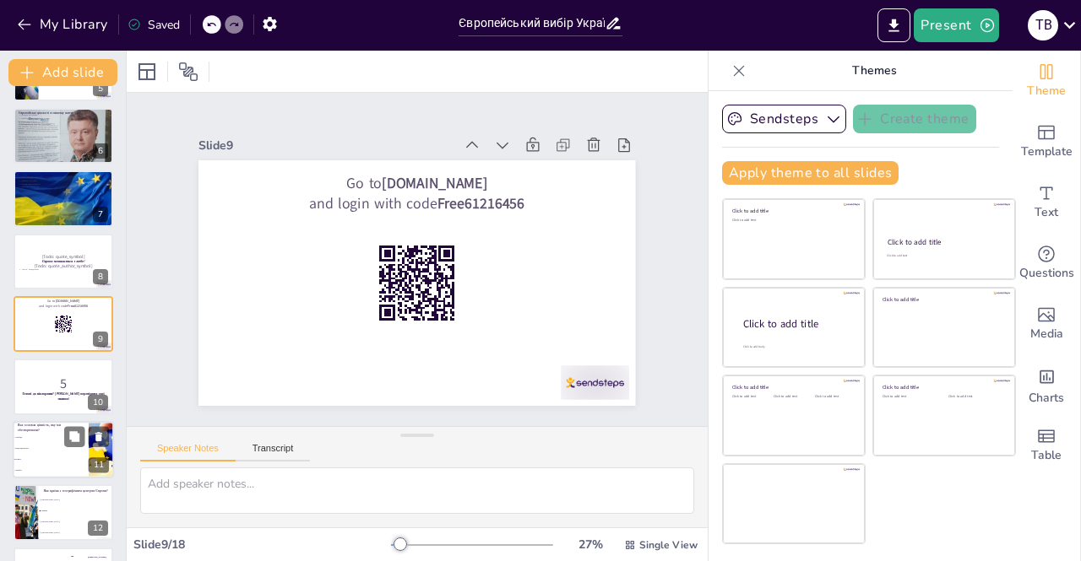
checkbox input "true"
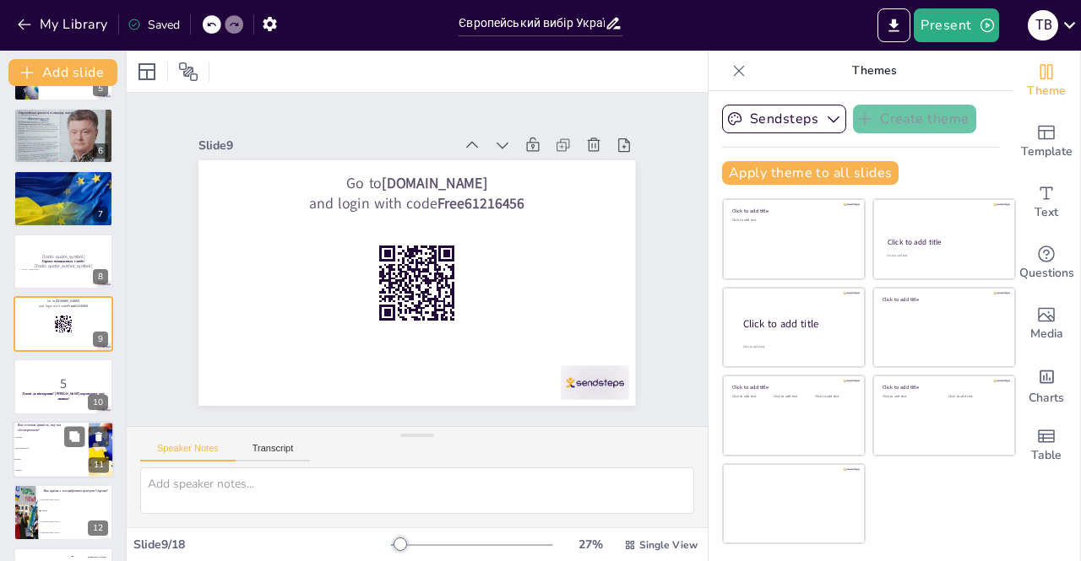
checkbox input "true"
click at [38, 498] on li "[GEOGRAPHIC_DATA]" at bounding box center [76, 500] width 76 height 11
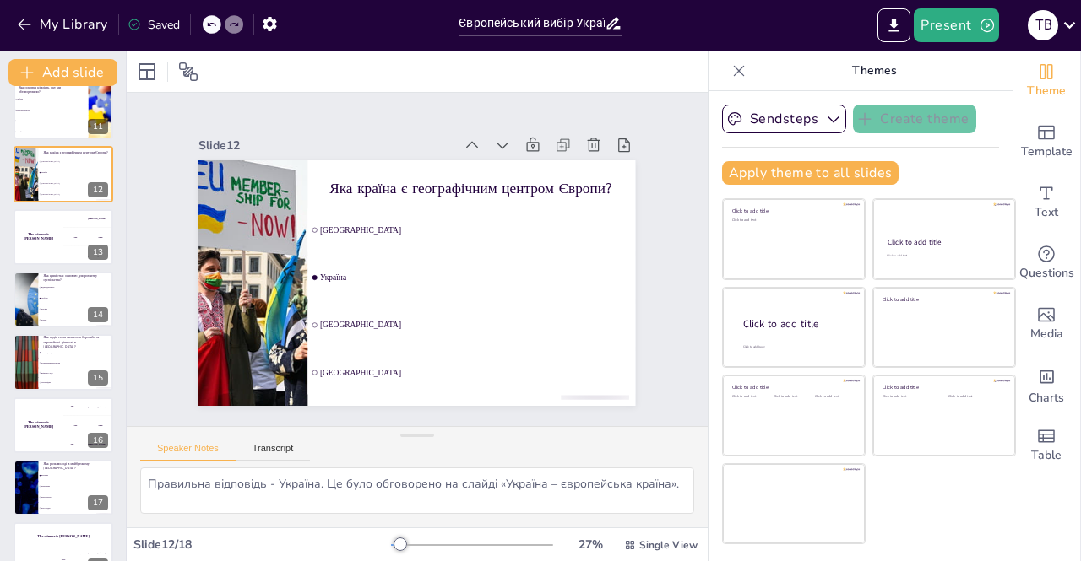
scroll to position [648, 0]
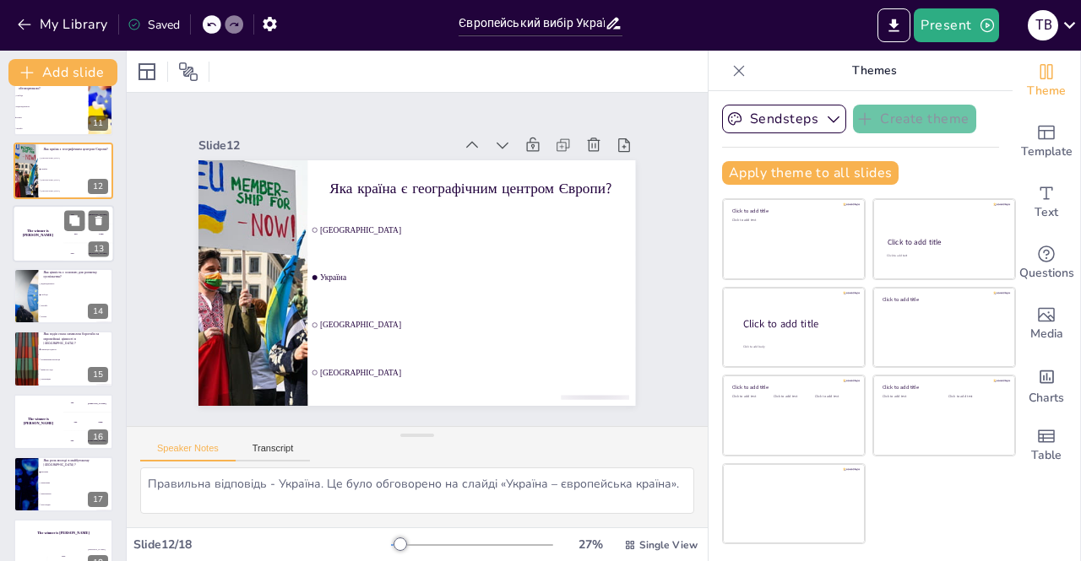
click at [31, 234] on h4 "The winner is [PERSON_NAME]" at bounding box center [38, 233] width 51 height 8
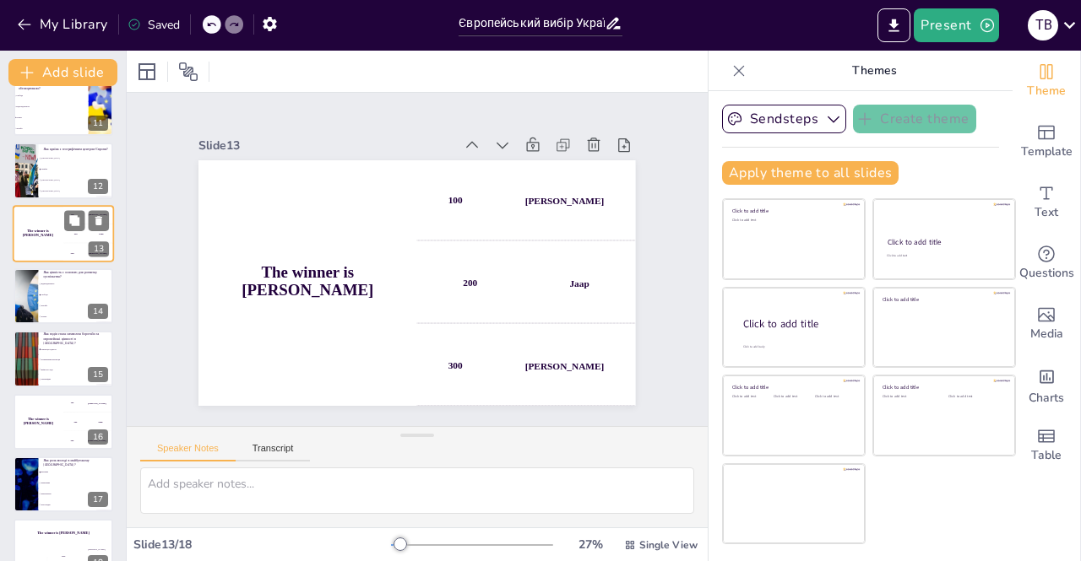
scroll to position [557, 0]
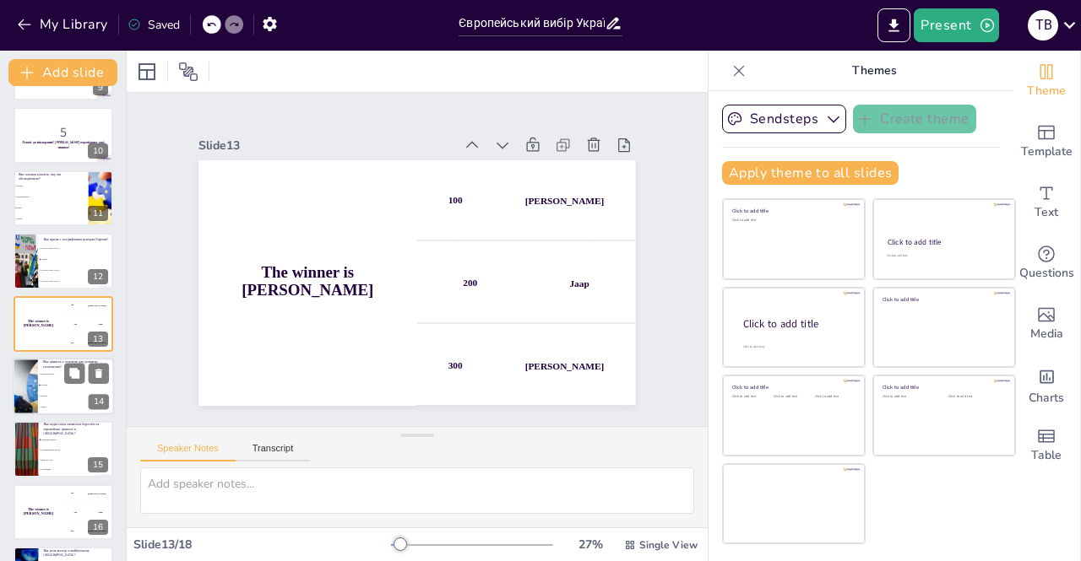
click at [47, 384] on span "Свобода" at bounding box center [77, 385] width 73 height 3
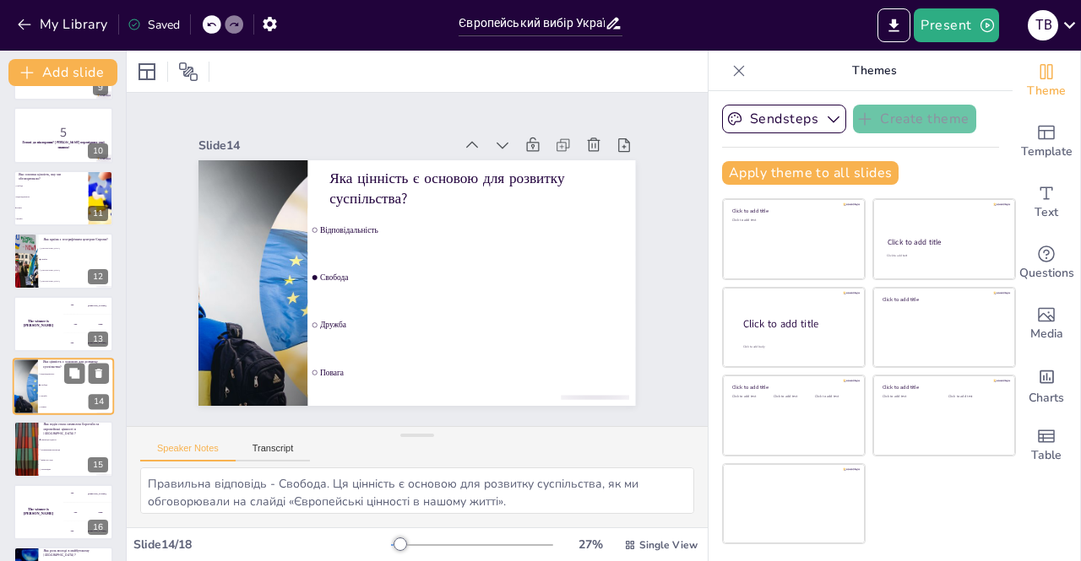
scroll to position [620, 0]
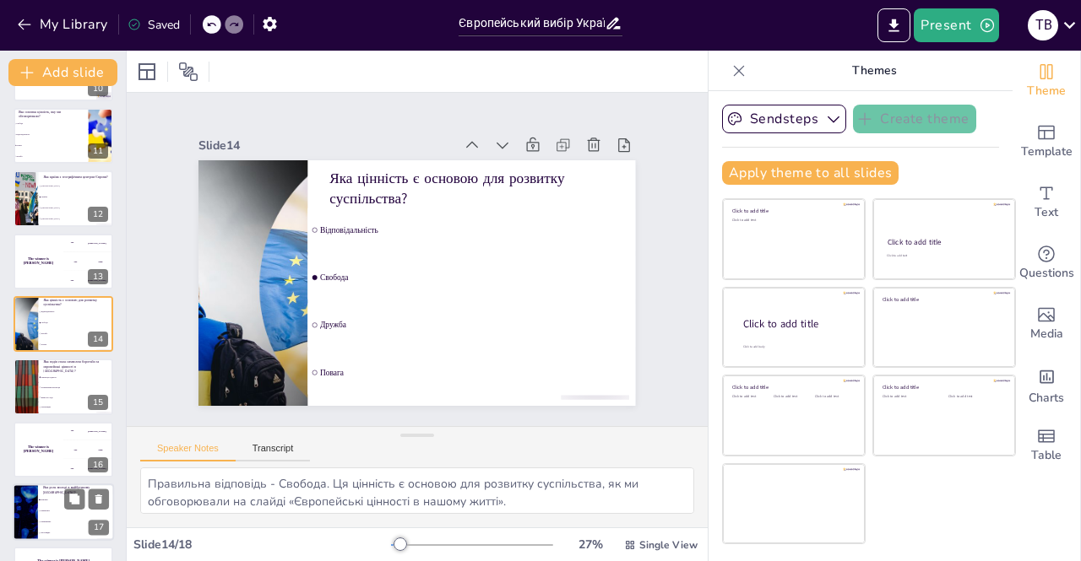
click at [44, 507] on li "Неважлива" at bounding box center [76, 511] width 76 height 11
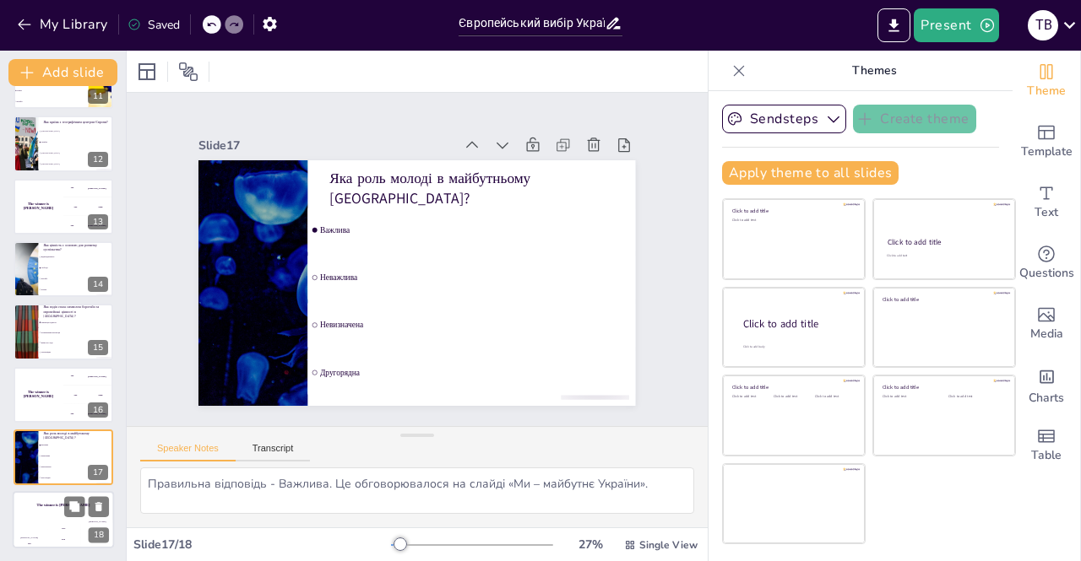
click at [28, 525] on div "Hasan 100" at bounding box center [30, 535] width 34 height 29
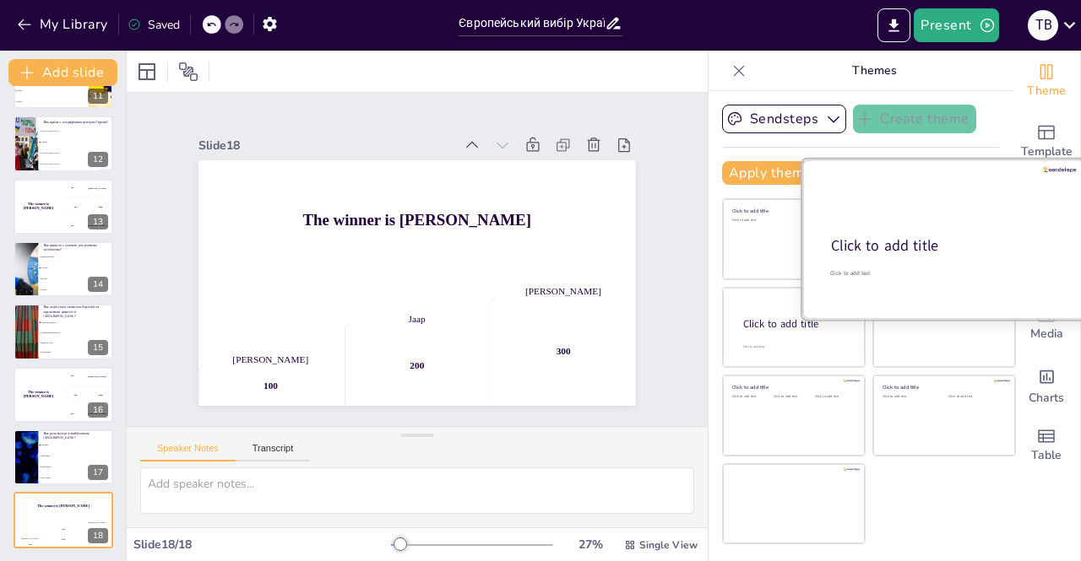
click at [943, 227] on div at bounding box center [944, 240] width 284 height 160
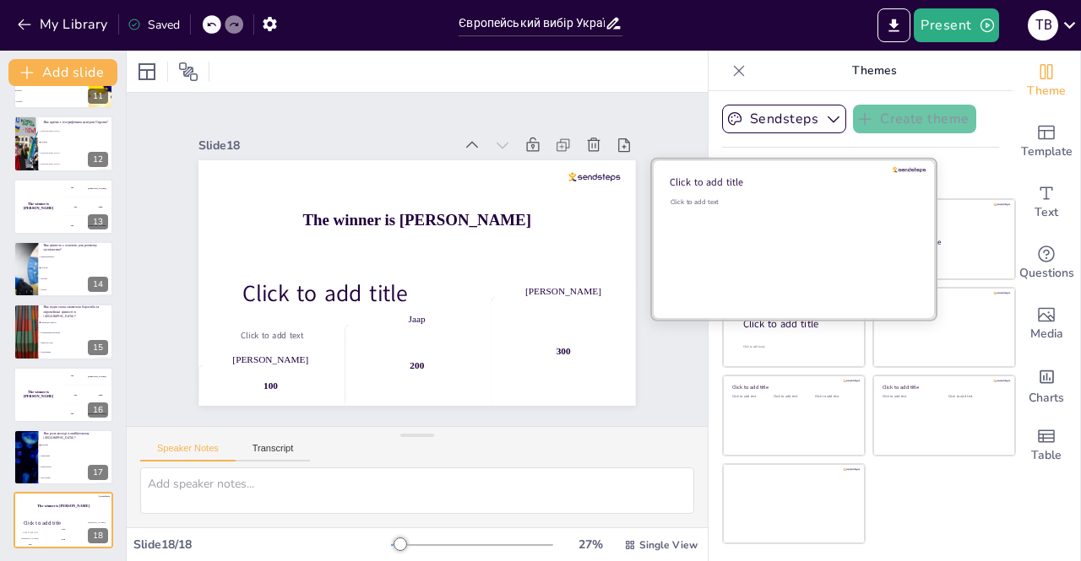
click at [756, 212] on div "Click to add text" at bounding box center [790, 250] width 241 height 105
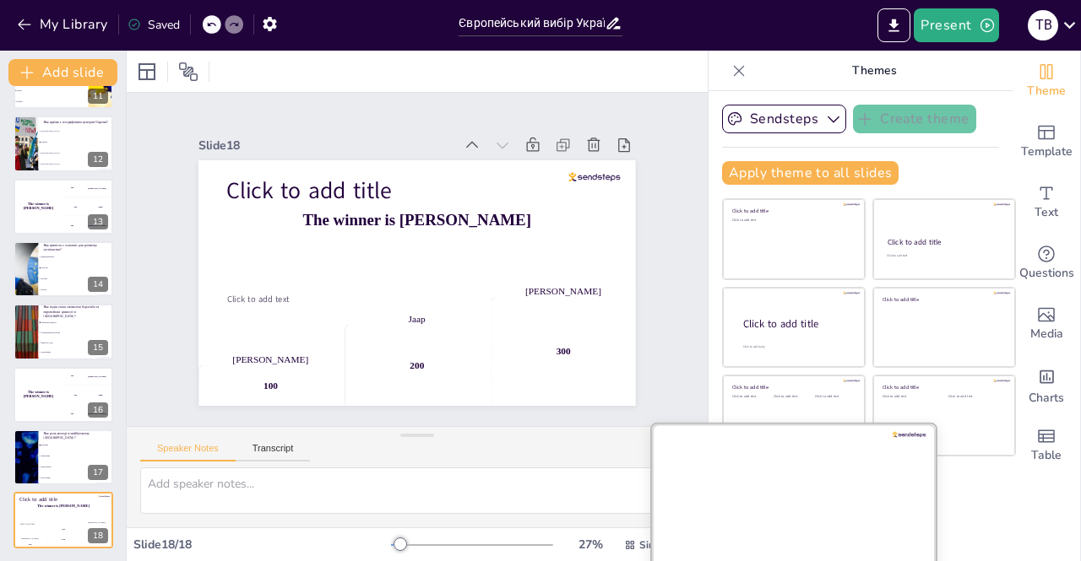
click at [778, 516] on div at bounding box center [794, 504] width 284 height 160
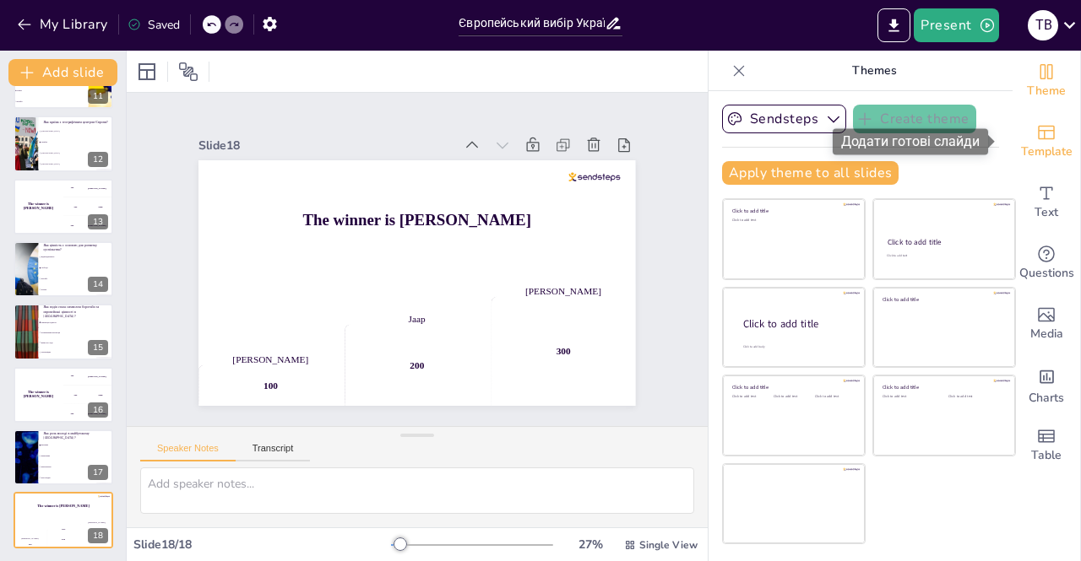
click at [1038, 138] on icon "Add ready made slides" at bounding box center [1046, 133] width 17 height 14
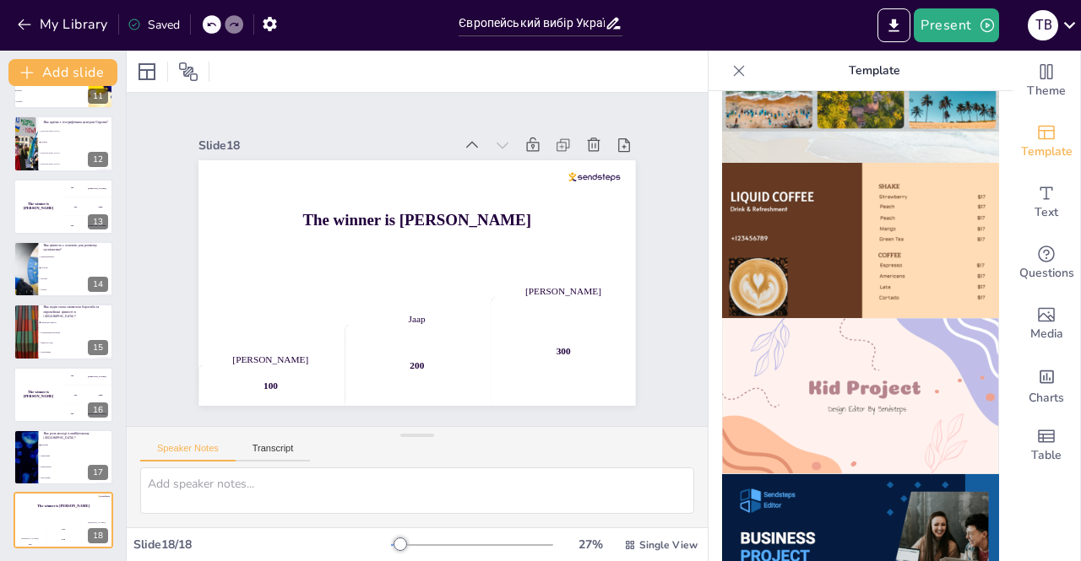
scroll to position [1033, 0]
click at [811, 381] on img at bounding box center [860, 397] width 277 height 156
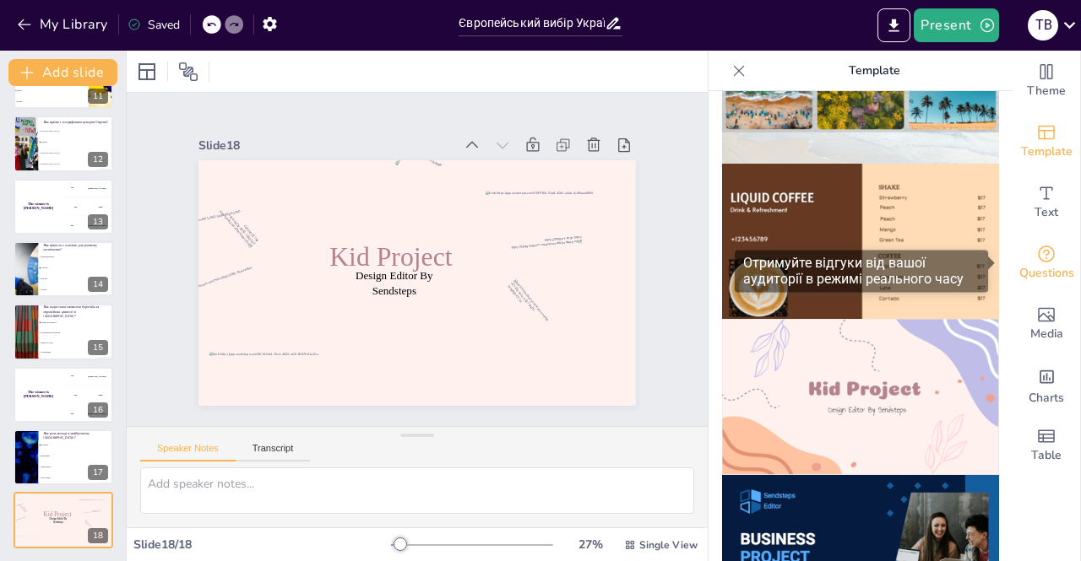
click at [1037, 261] on icon "Get real-time input from your audience" at bounding box center [1046, 254] width 20 height 20
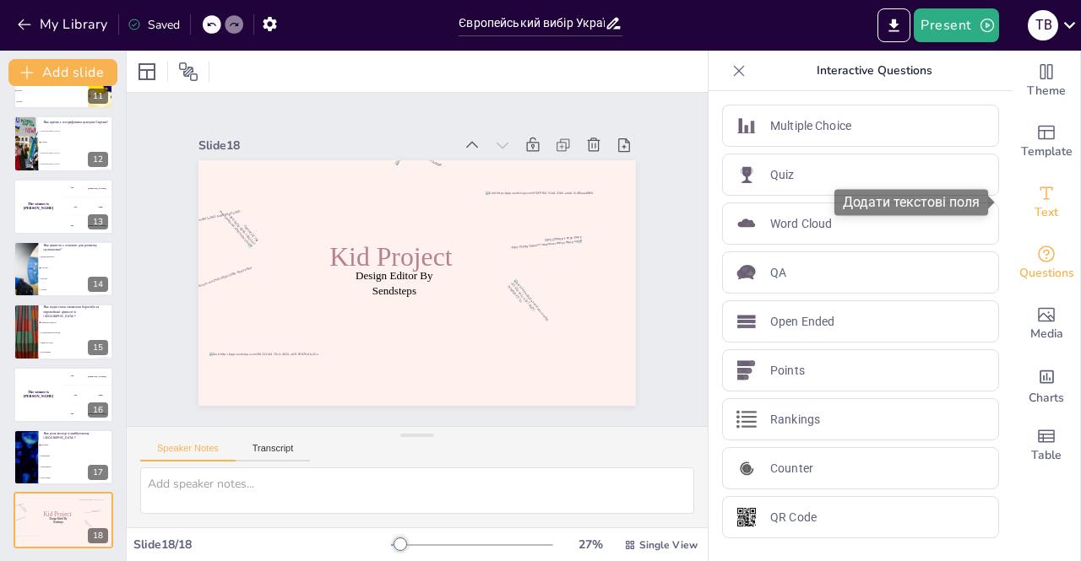
click at [1036, 186] on icon "Add text boxes" at bounding box center [1046, 193] width 20 height 20
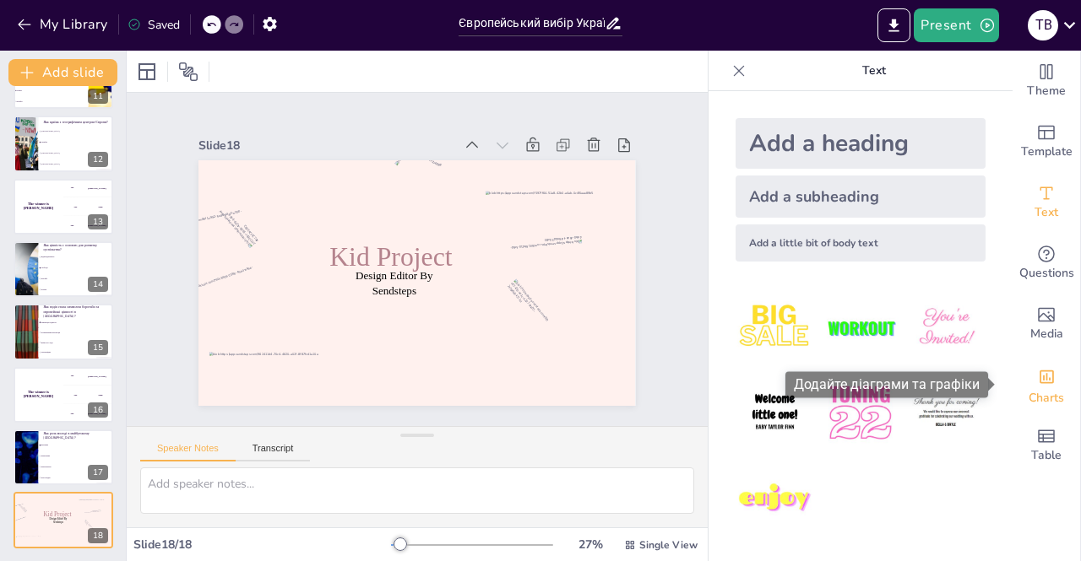
click at [1040, 395] on span "Charts" at bounding box center [1045, 398] width 35 height 19
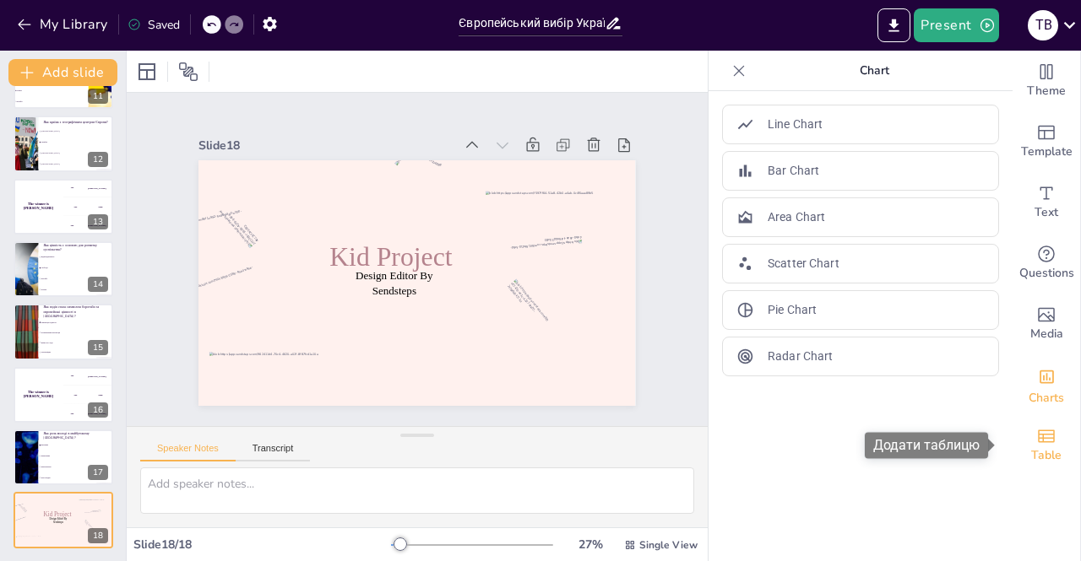
click at [1032, 447] on span "Table" at bounding box center [1046, 456] width 30 height 19
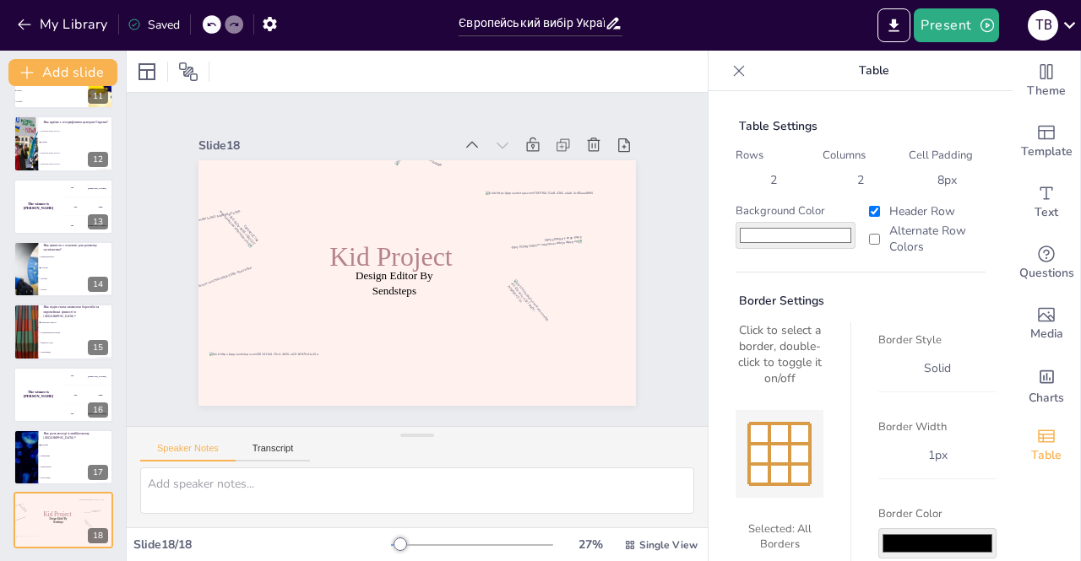
click at [730, 75] on icon at bounding box center [738, 70] width 17 height 17
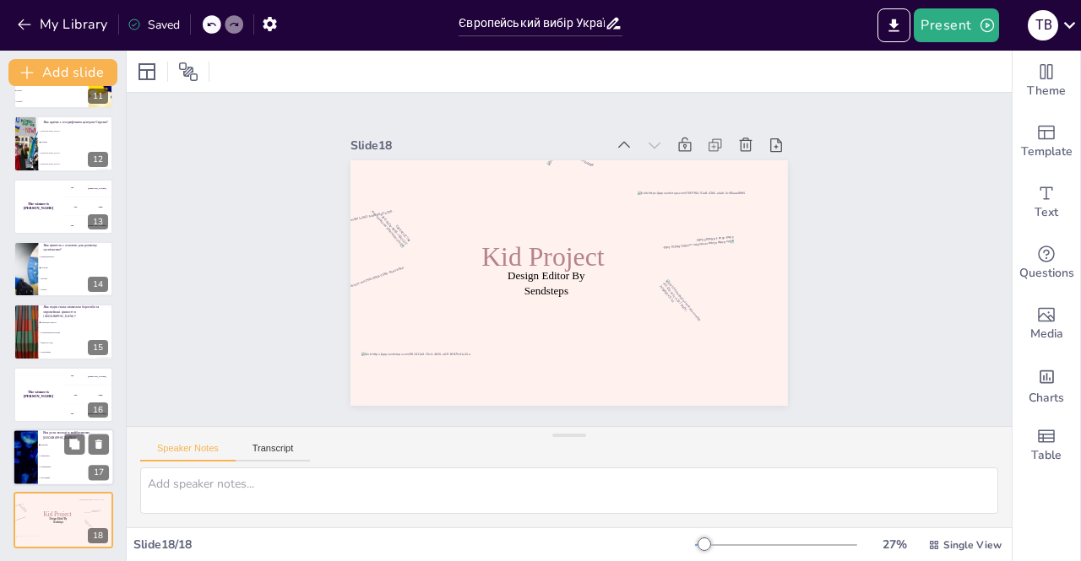
click at [44, 447] on li "Важлива" at bounding box center [76, 445] width 76 height 11
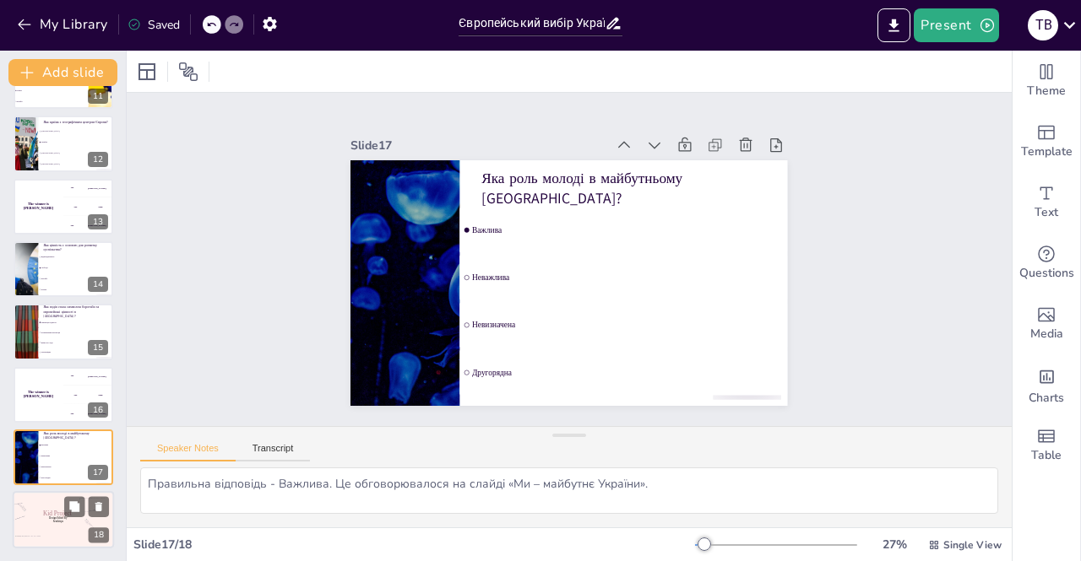
click at [44, 540] on div at bounding box center [36, 547] width 43 height 21
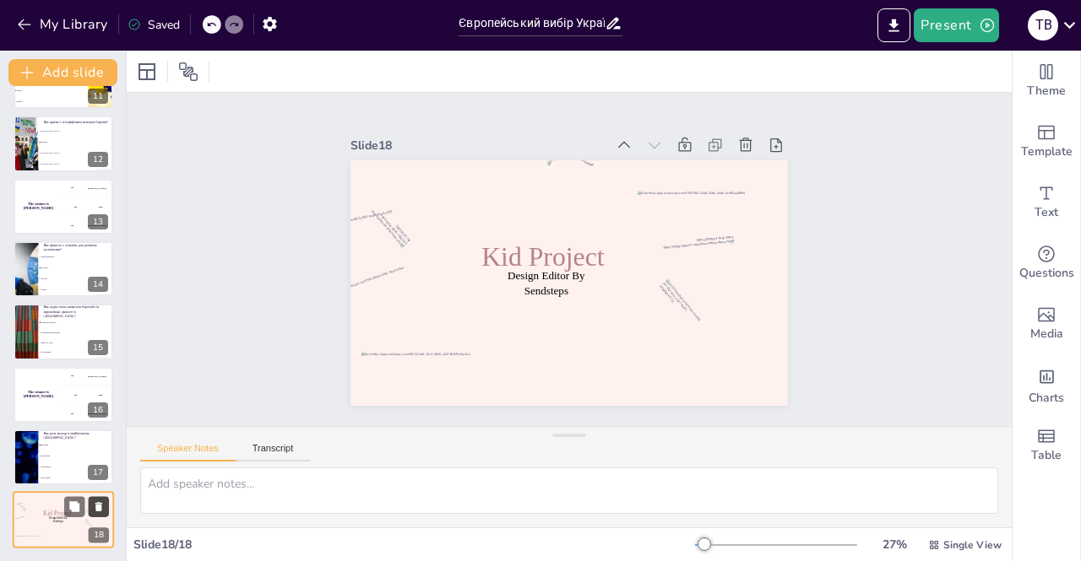
click at [106, 498] on button at bounding box center [99, 507] width 20 height 20
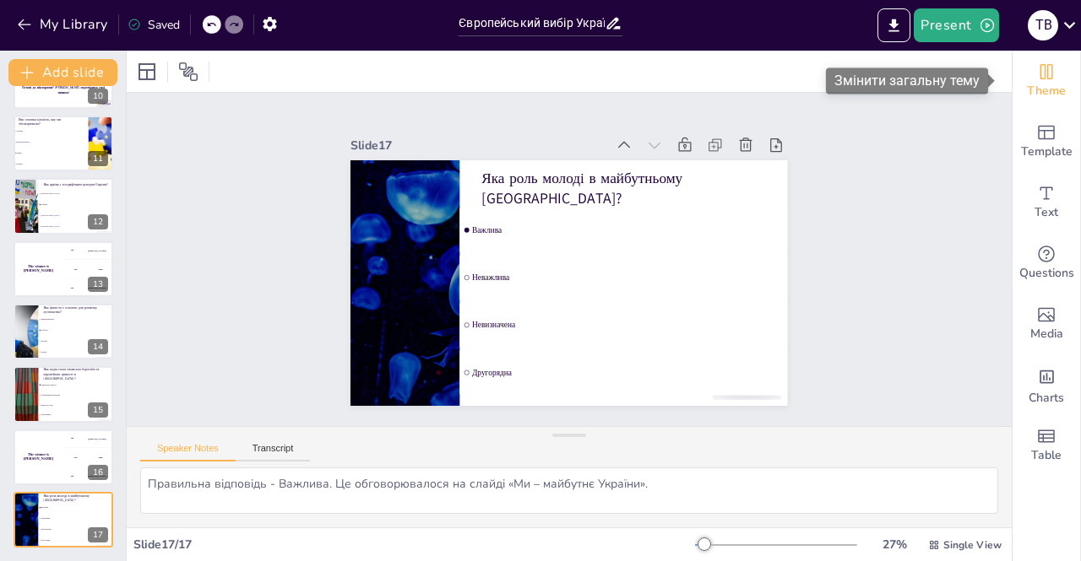
click at [1047, 63] on div "Theme" at bounding box center [1046, 81] width 68 height 61
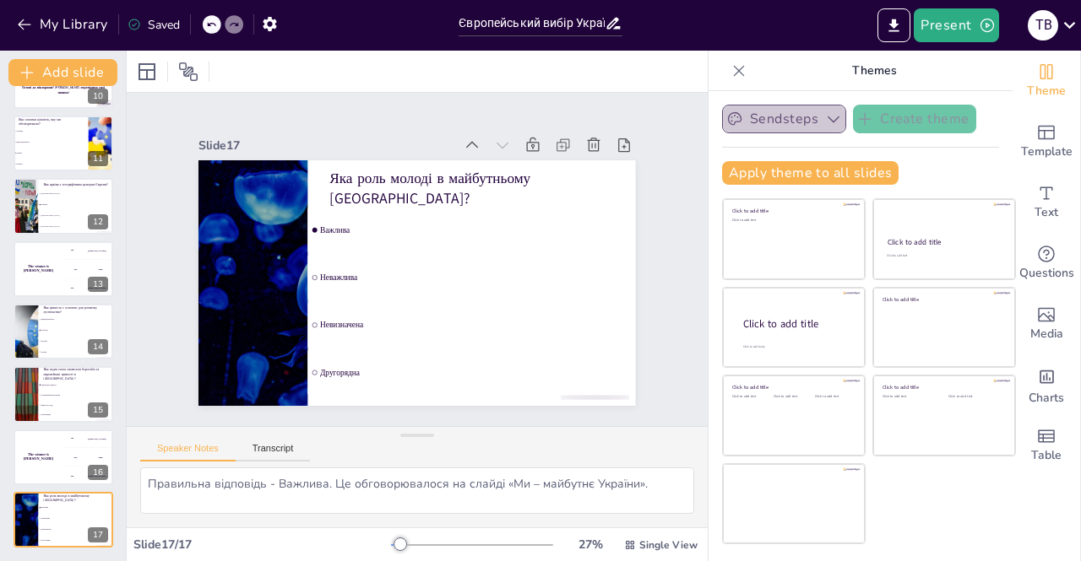
click at [825, 126] on icon "button" at bounding box center [833, 119] width 17 height 17
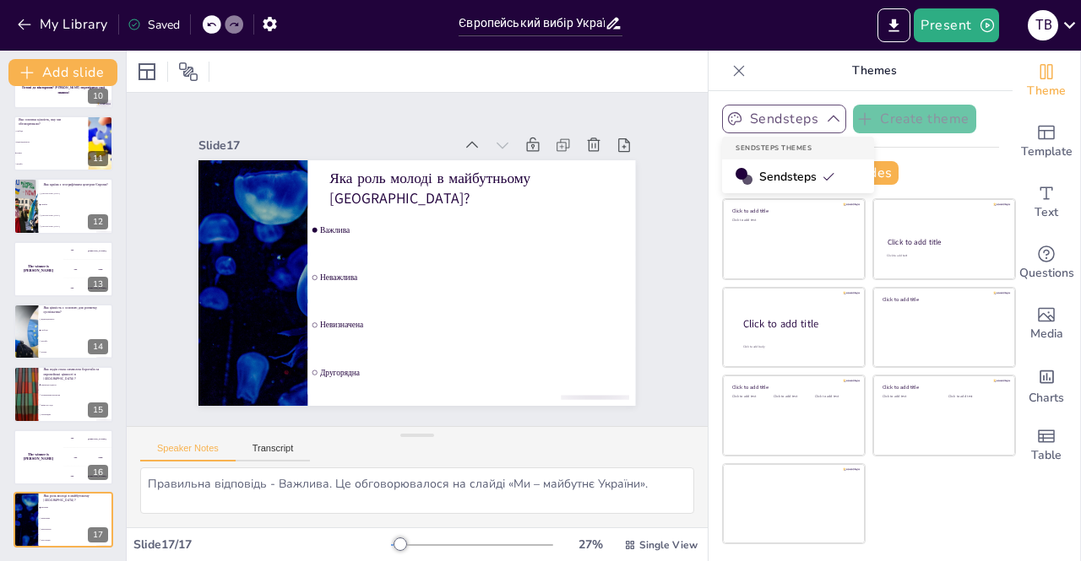
click at [768, 179] on span "Sendsteps" at bounding box center [797, 177] width 76 height 16
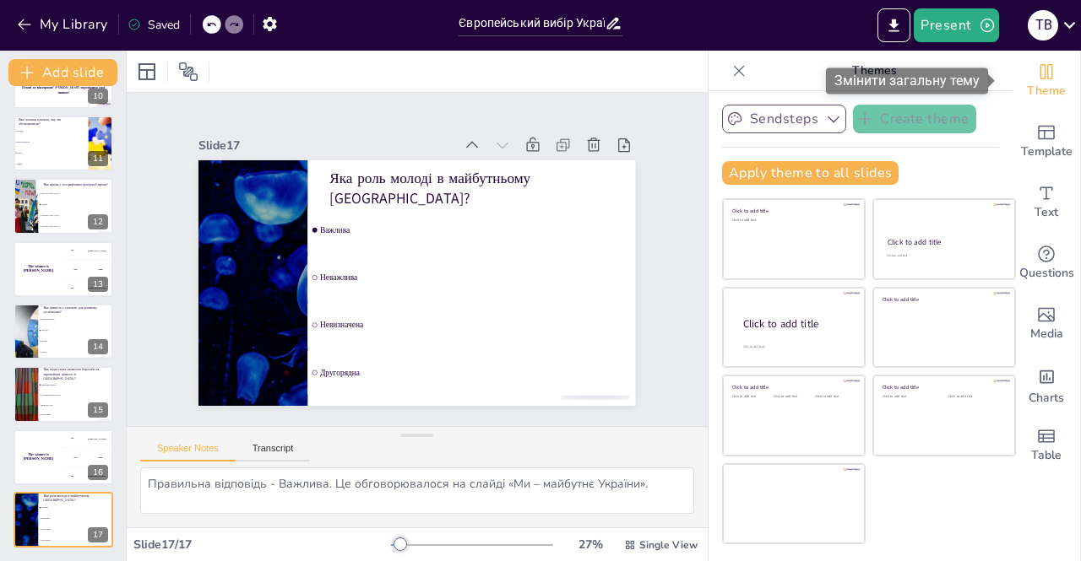
click at [1036, 73] on icon "Change the overall theme" at bounding box center [1046, 72] width 20 height 20
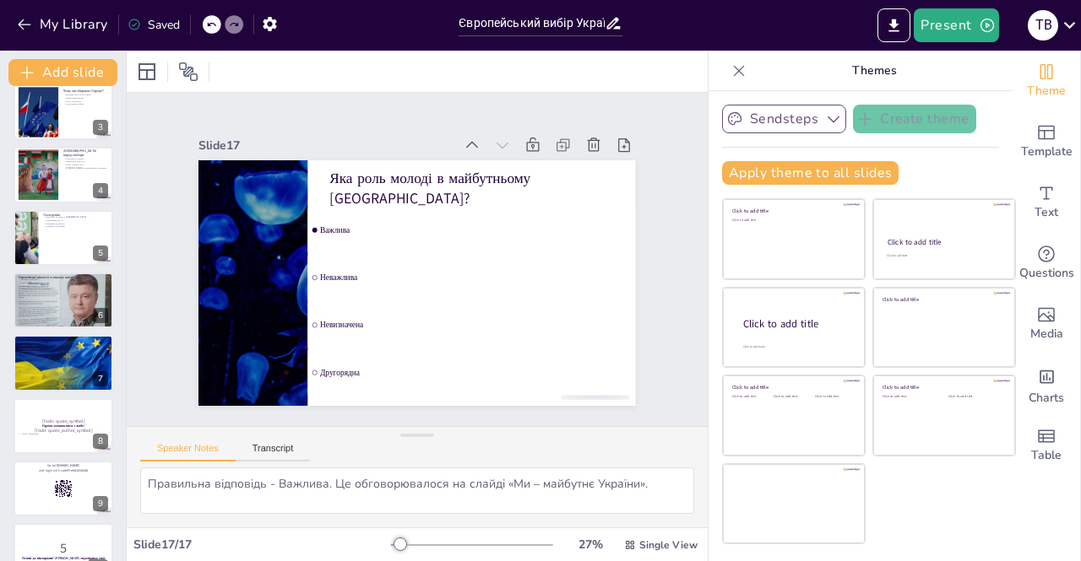
scroll to position [0, 0]
